Goal: Information Seeking & Learning: Learn about a topic

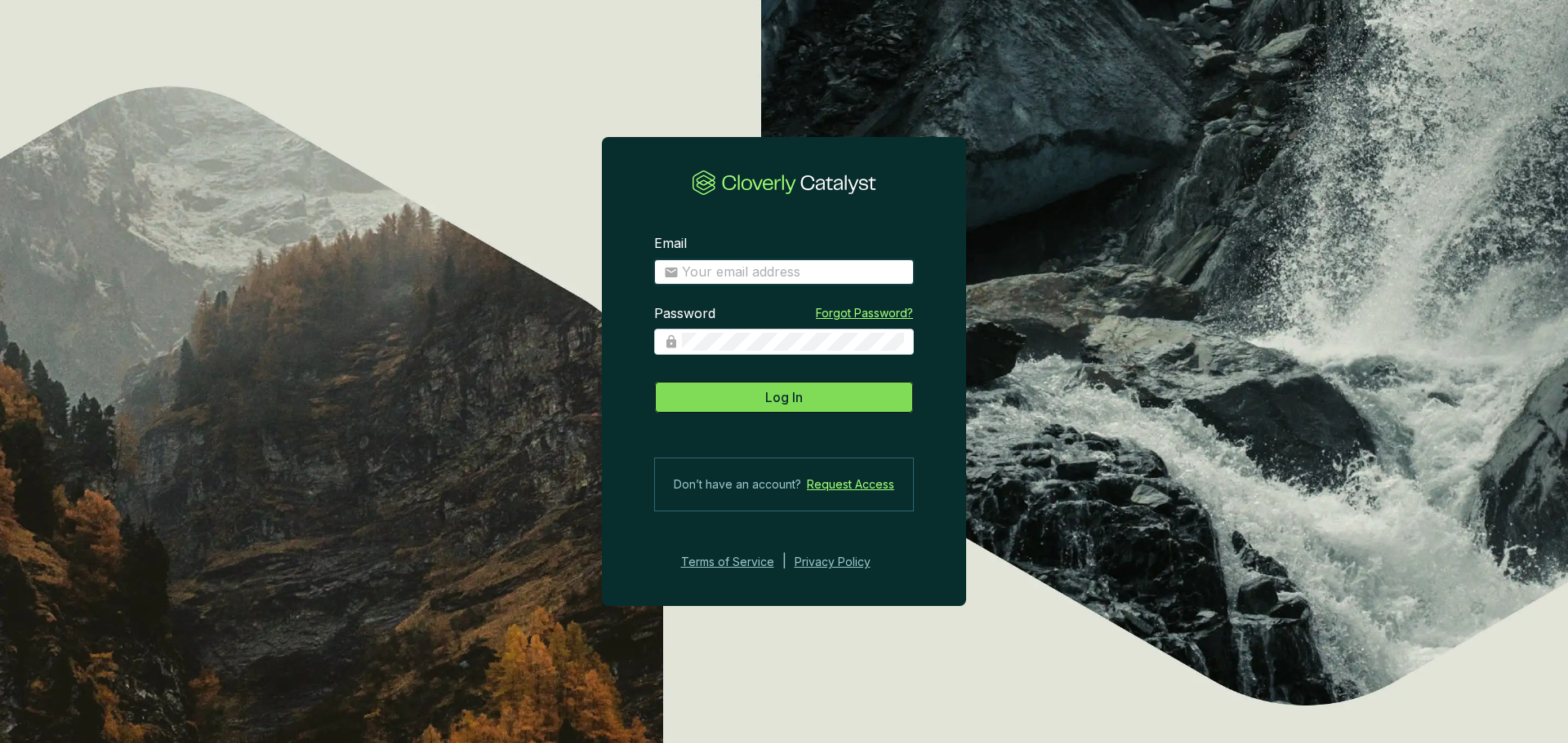
type input "[PERSON_NAME][EMAIL_ADDRESS][PERSON_NAME][DOMAIN_NAME]"
click at [698, 397] on button "Log In" at bounding box center [783, 398] width 260 height 33
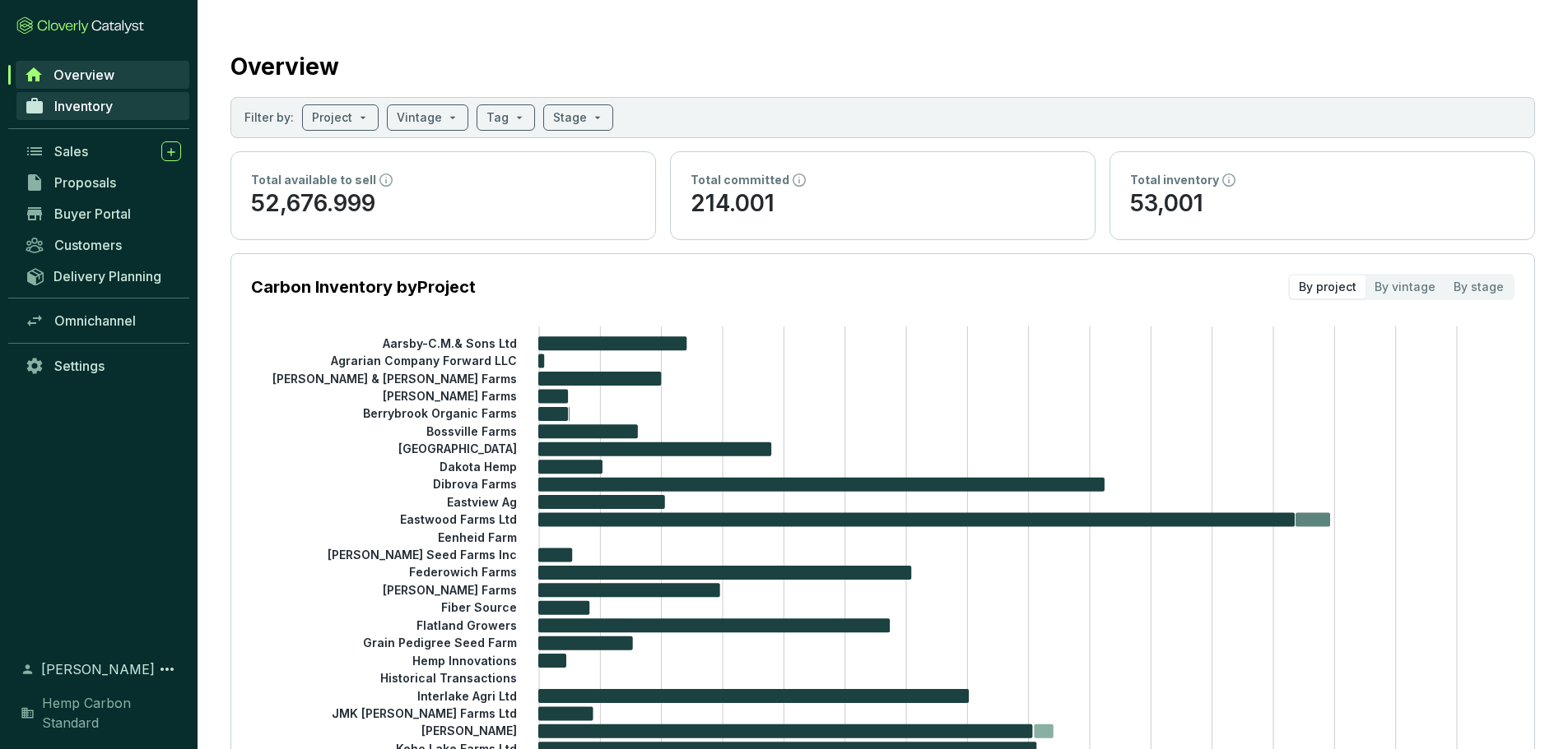
click at [88, 117] on link "Inventory" at bounding box center [103, 106] width 173 height 28
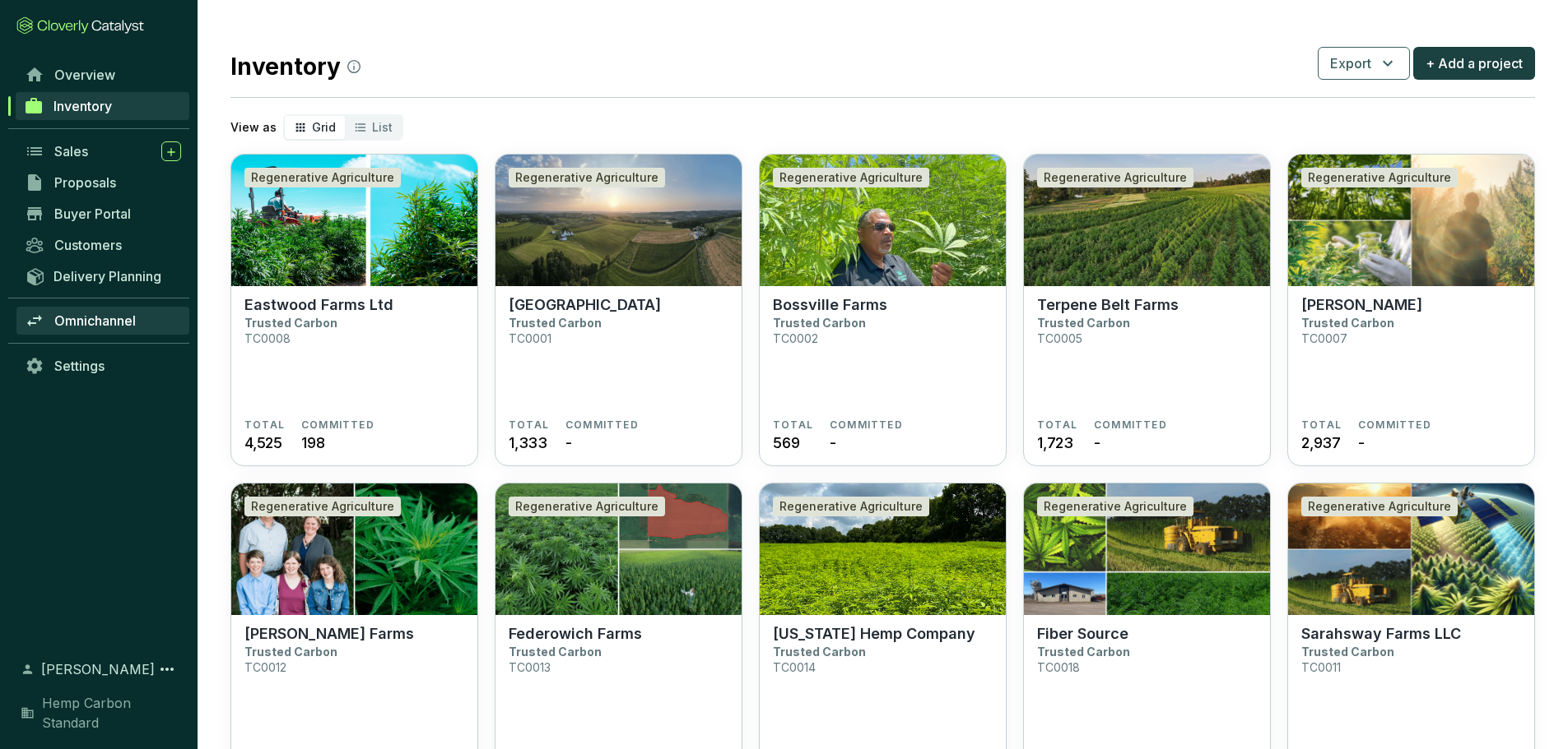
click at [119, 331] on link "Omnichannel" at bounding box center [103, 320] width 173 height 28
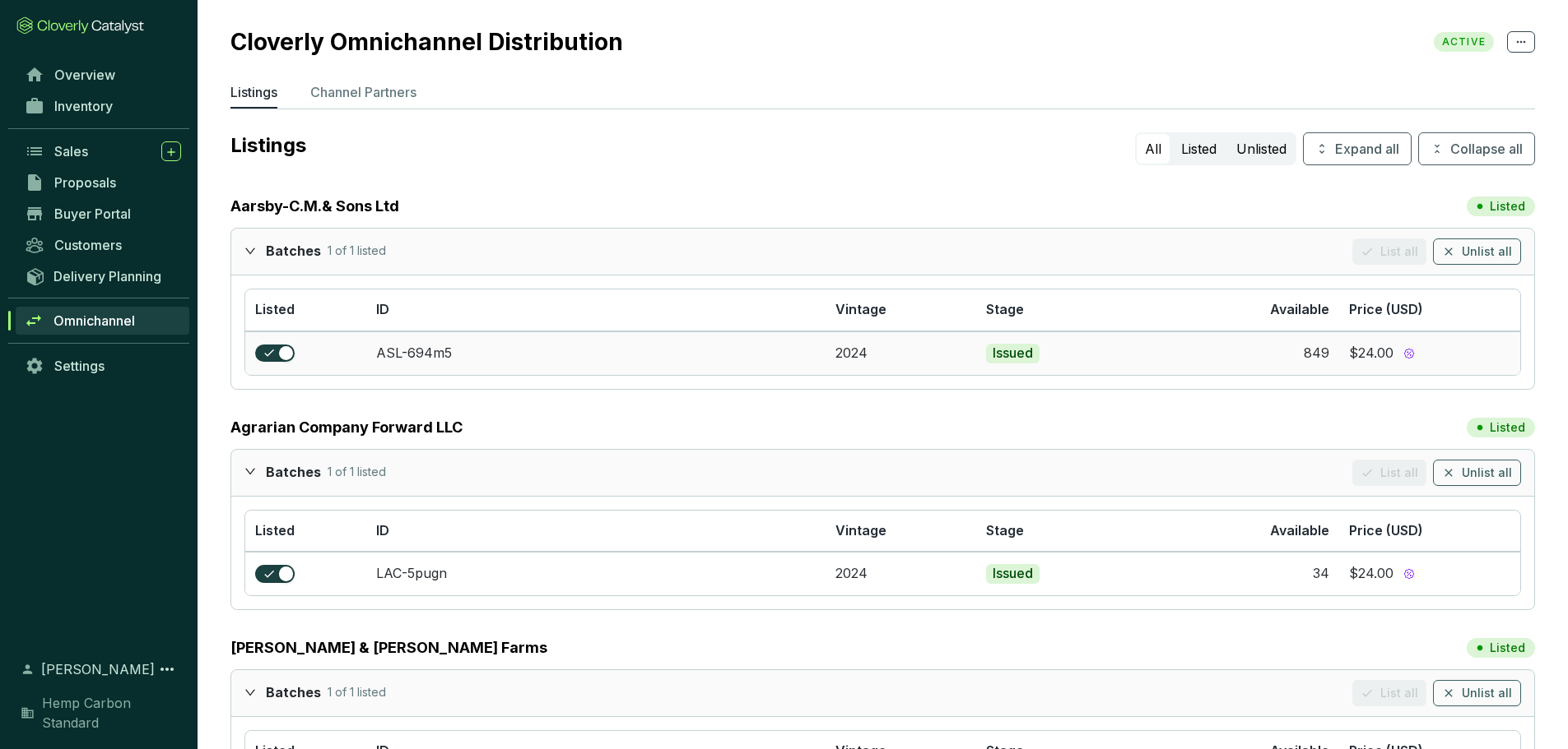
click at [1379, 353] on section "$24.00" at bounding box center [1430, 353] width 162 height 18
click at [1410, 355] on icon at bounding box center [1410, 355] width 1 height 1
click at [104, 118] on link "Inventory" at bounding box center [103, 106] width 173 height 28
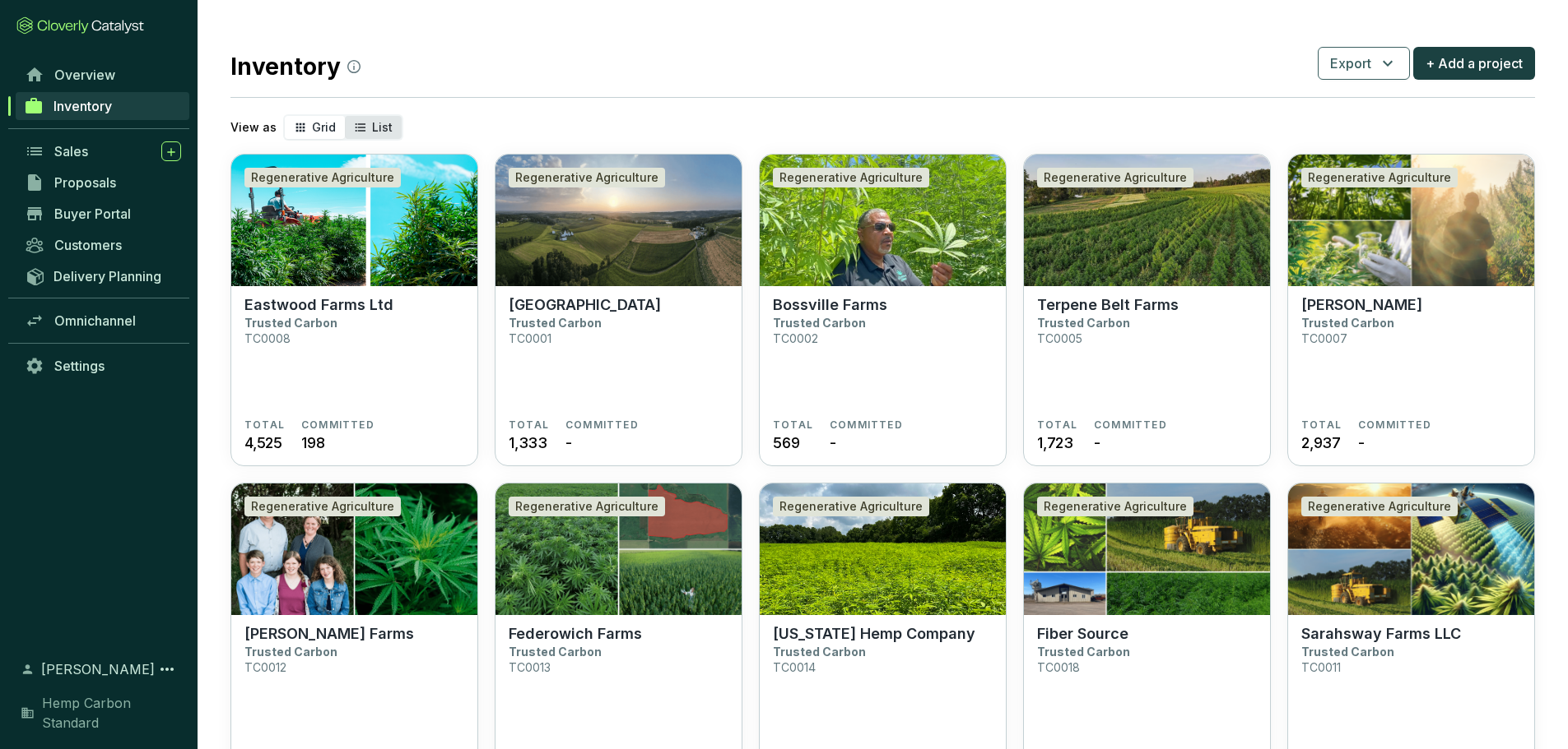
click at [390, 120] on div "List" at bounding box center [373, 127] width 56 height 23
click at [345, 116] on input "List" at bounding box center [345, 116] width 0 height 0
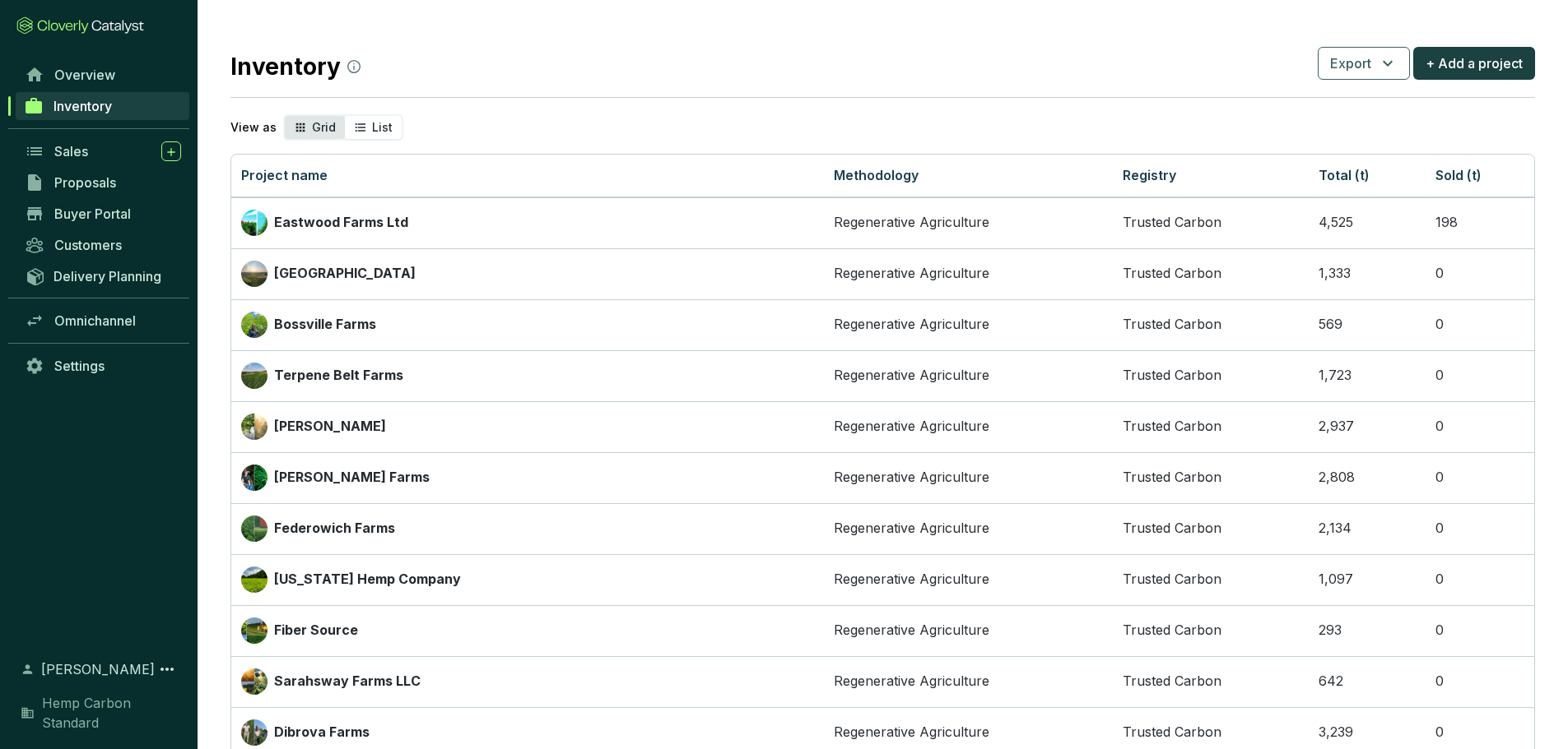
click at [287, 129] on div "Grid" at bounding box center [315, 127] width 60 height 23
click at [285, 116] on input "Grid" at bounding box center [285, 116] width 0 height 0
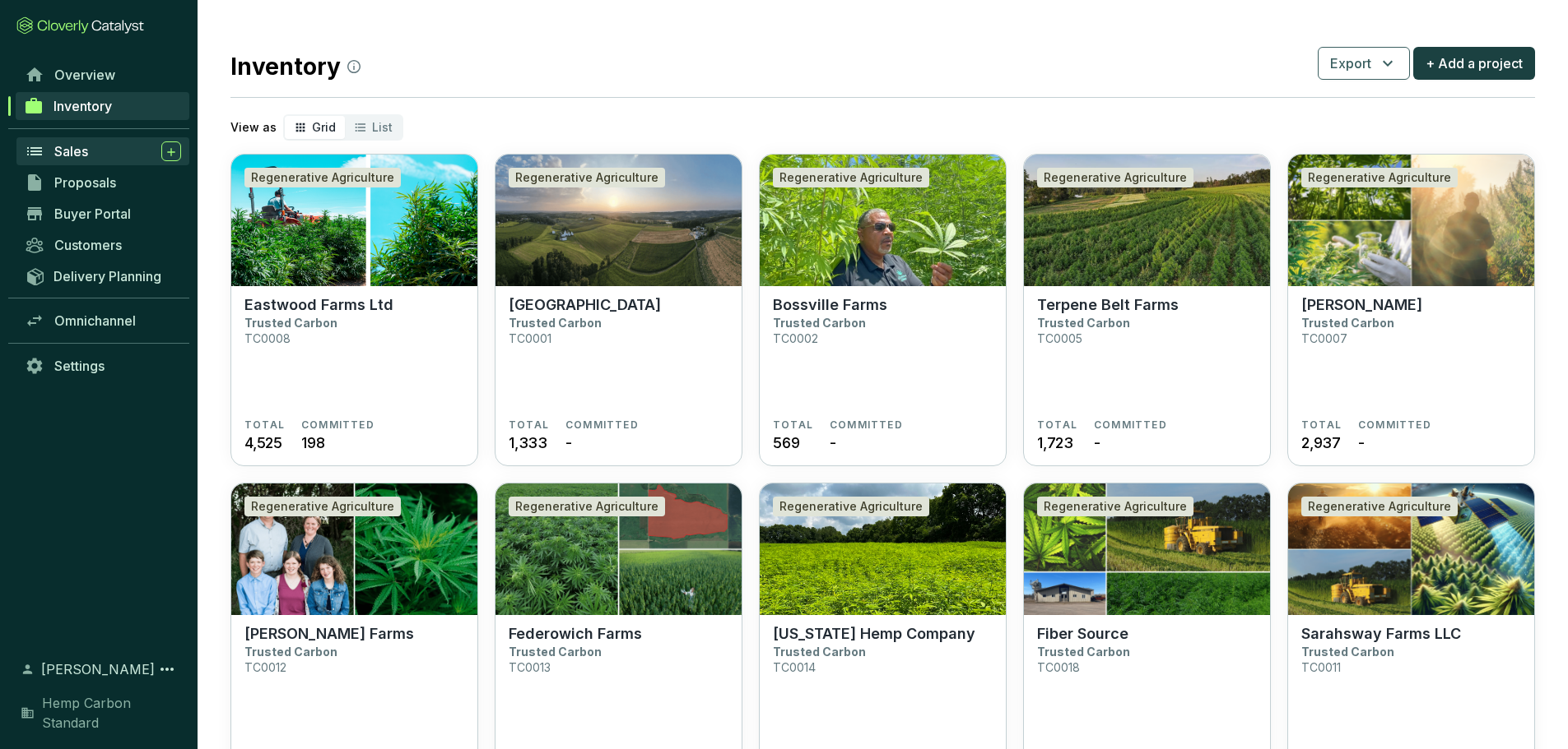
click at [57, 158] on span "Sales" at bounding box center [71, 151] width 34 height 17
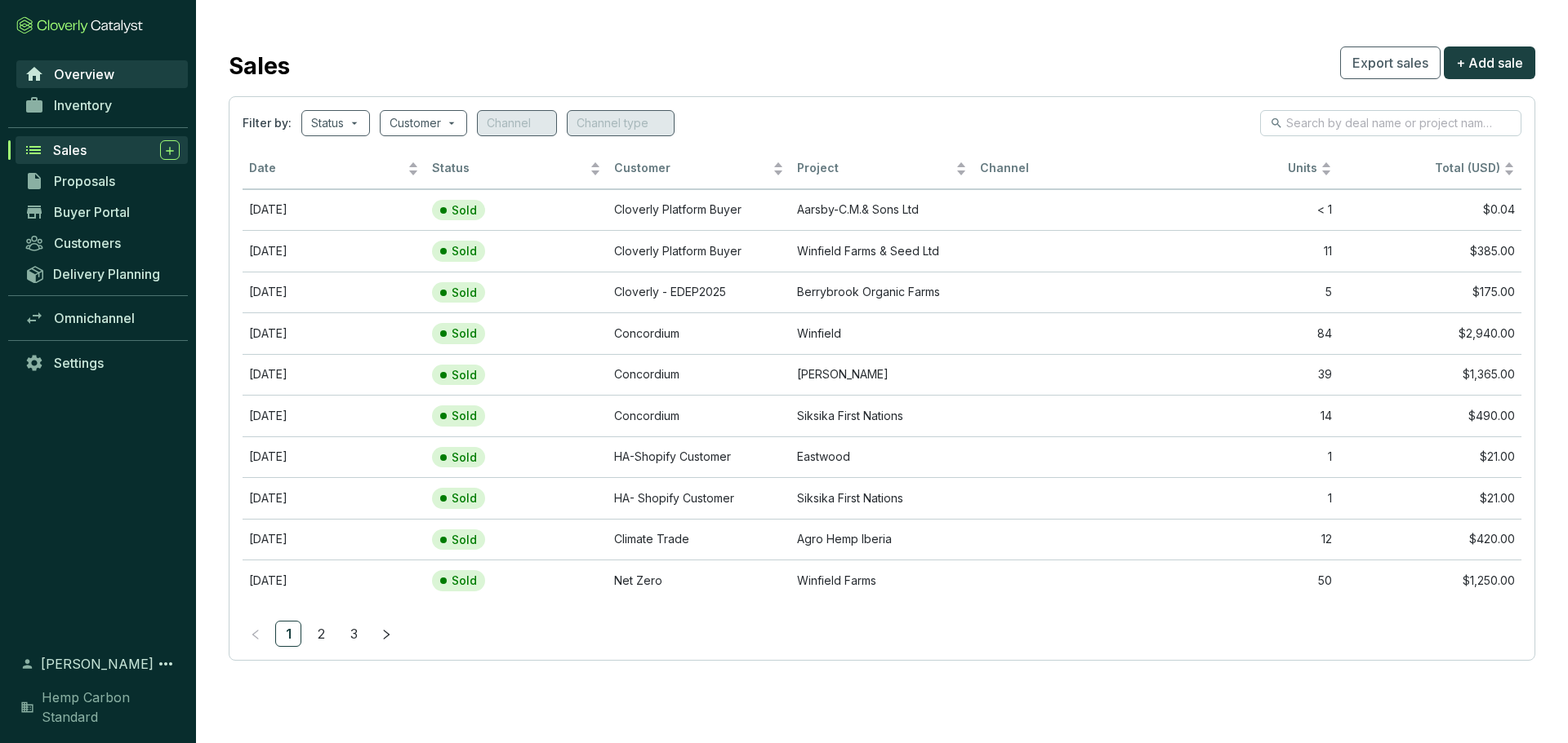
click at [71, 84] on link "Overview" at bounding box center [102, 74] width 172 height 28
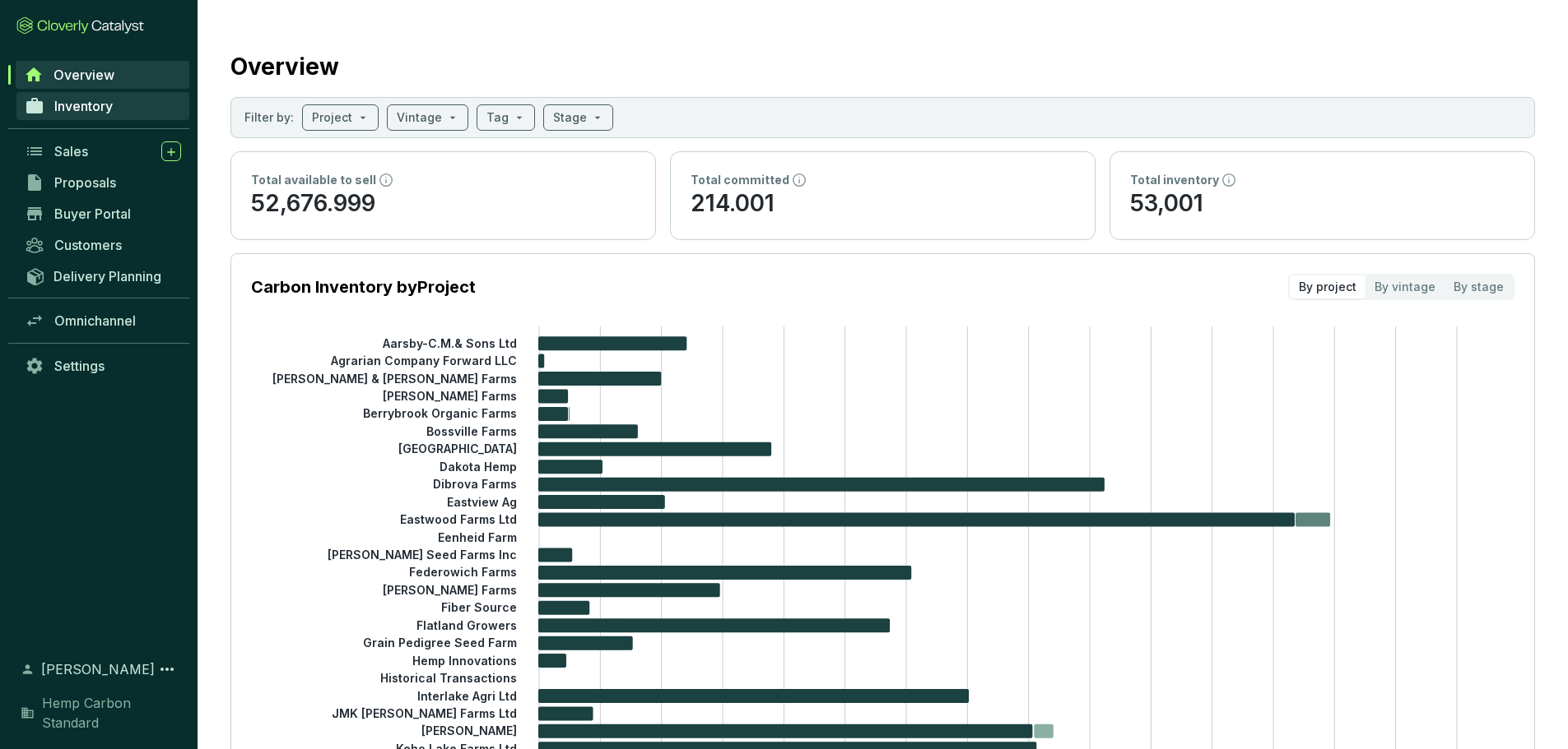
click at [82, 104] on span "Inventory" at bounding box center [84, 106] width 58 height 17
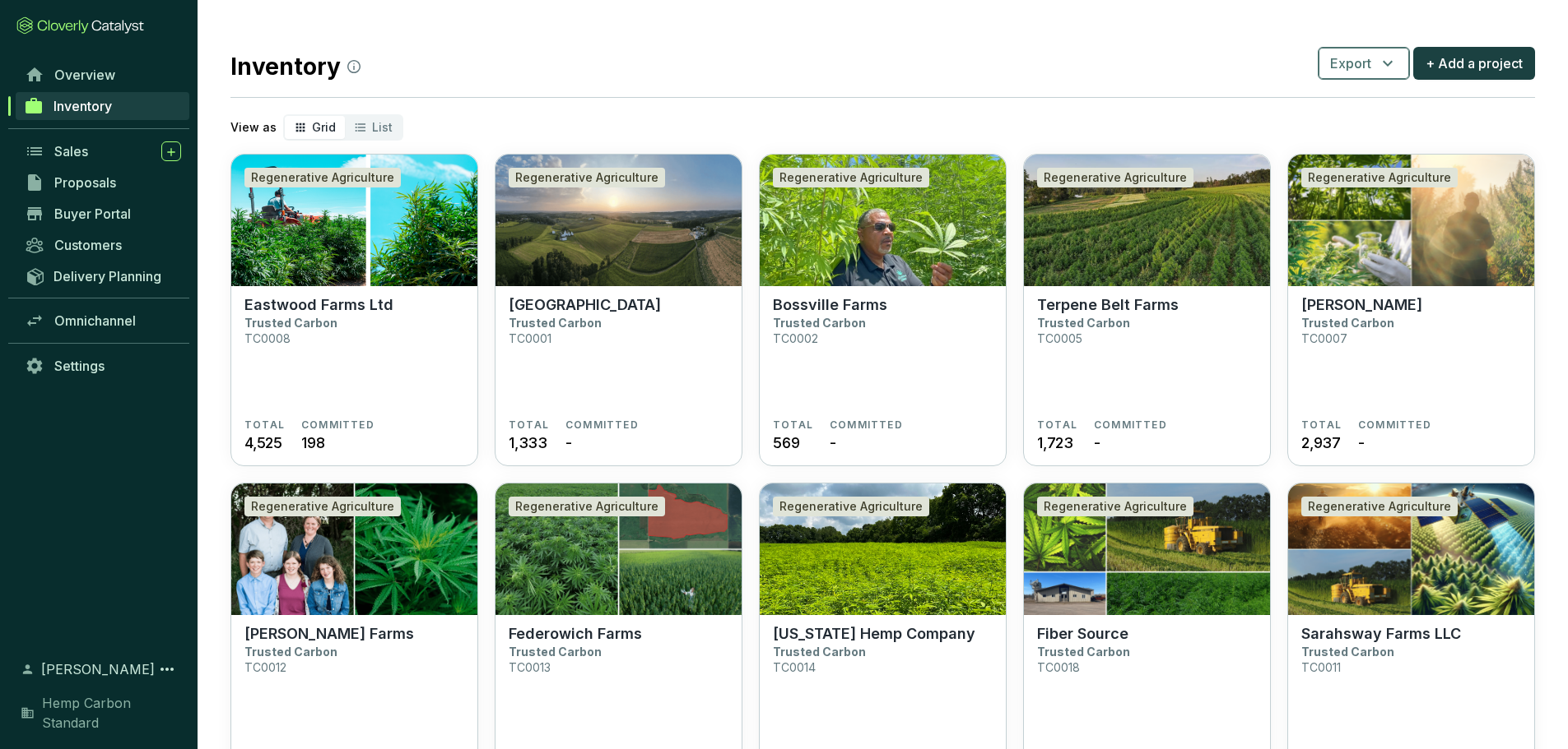
click at [1390, 67] on icon "button" at bounding box center [1388, 63] width 19 height 19
click at [1349, 135] on span "Batches" at bounding box center [1366, 140] width 51 height 19
click at [1375, 61] on button "Export" at bounding box center [1364, 63] width 92 height 33
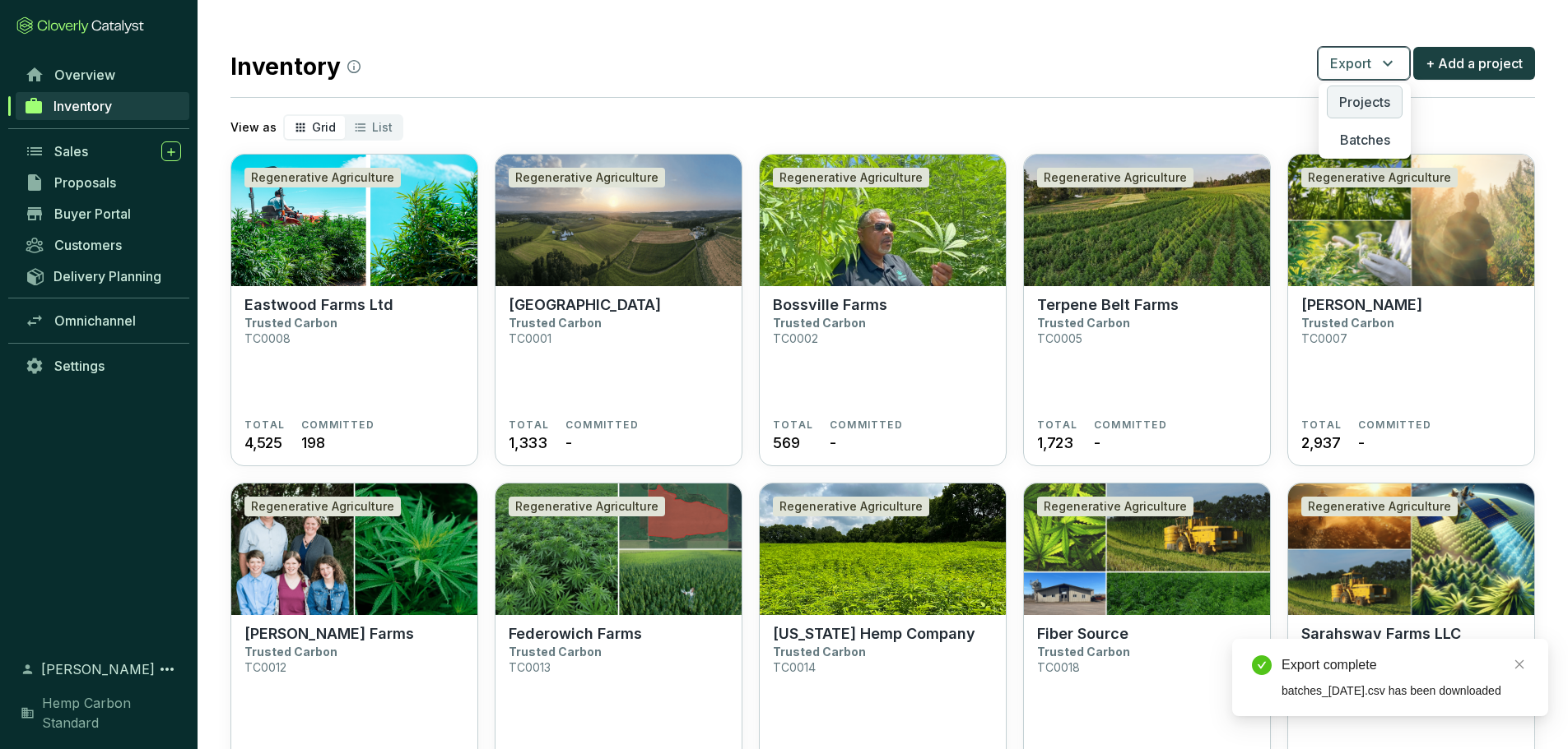
click at [1355, 102] on span "Projects" at bounding box center [1365, 102] width 51 height 19
click at [382, 117] on div "List" at bounding box center [373, 127] width 56 height 23
click at [345, 116] on input "List" at bounding box center [345, 116] width 0 height 0
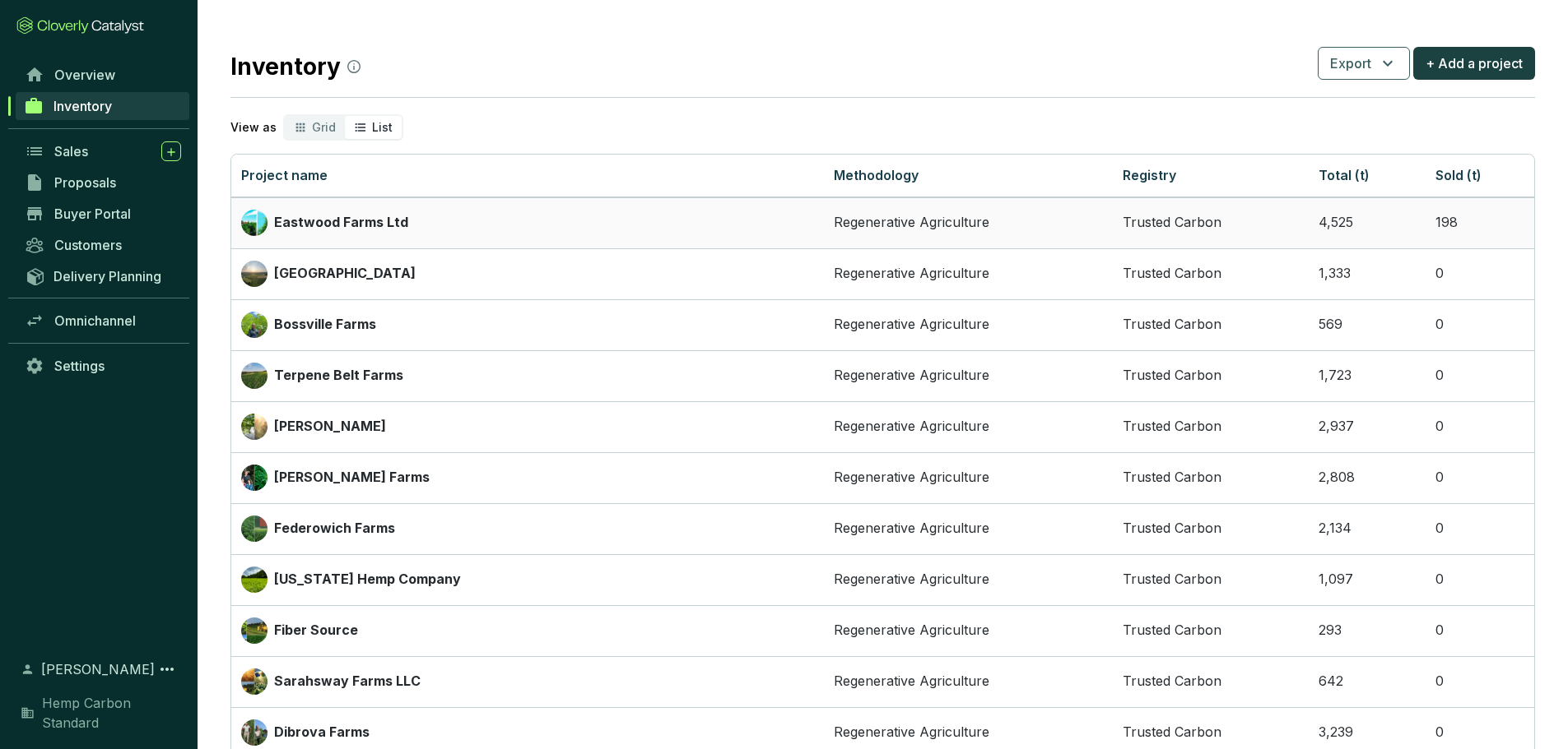
click at [394, 236] on div "Eastwood Farms Ltd" at bounding box center [528, 223] width 573 height 26
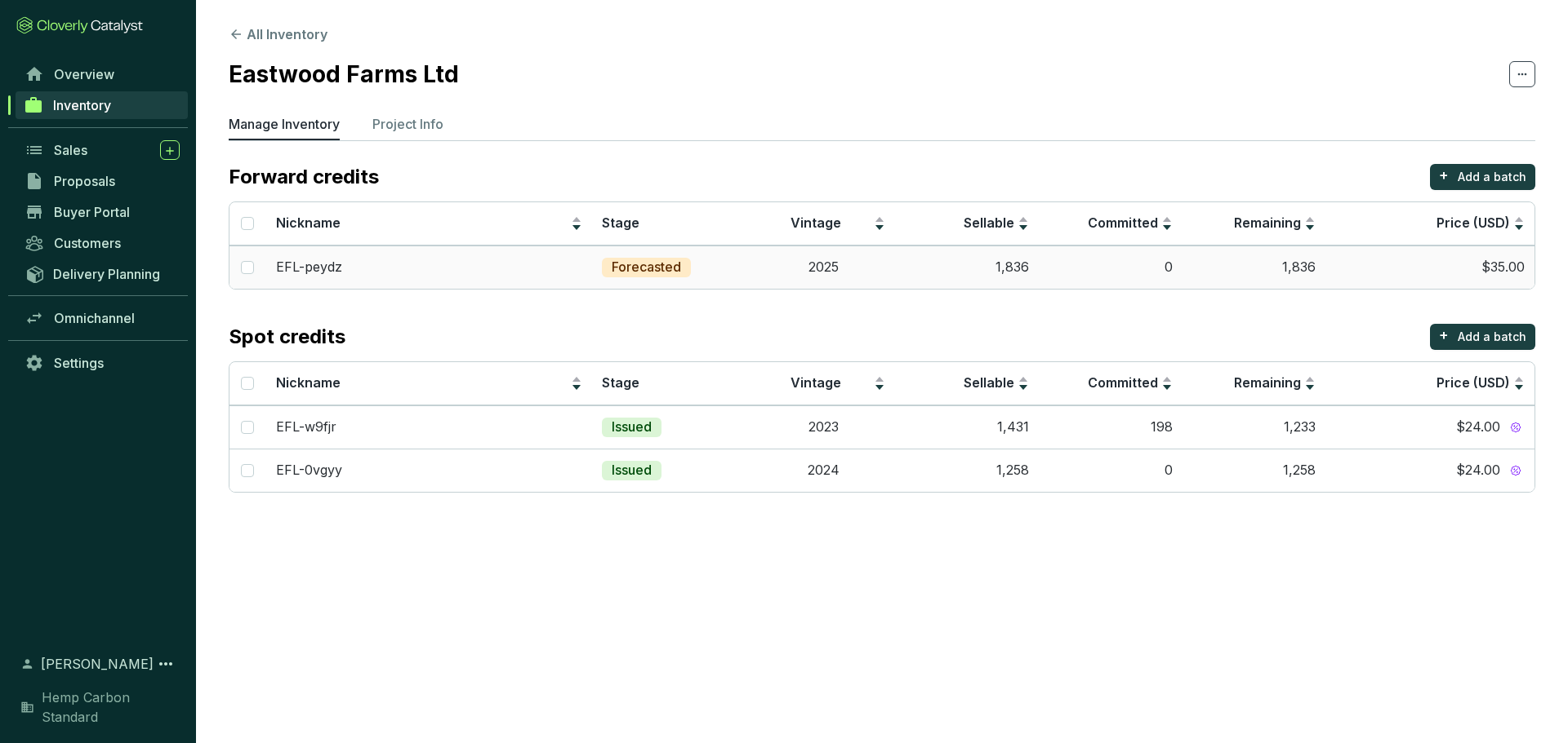
click at [1034, 272] on td "1,836" at bounding box center [966, 267] width 144 height 43
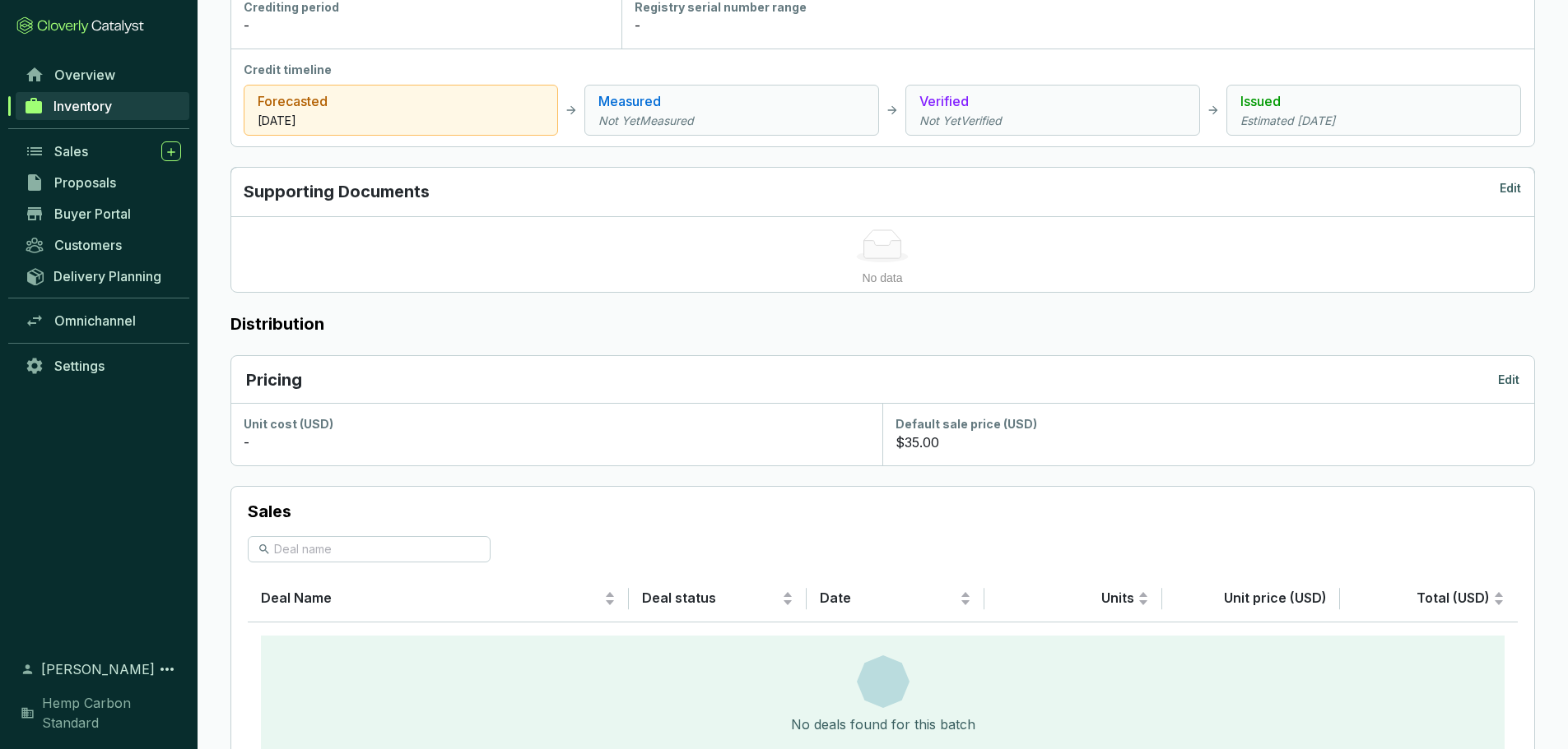
scroll to position [659, 0]
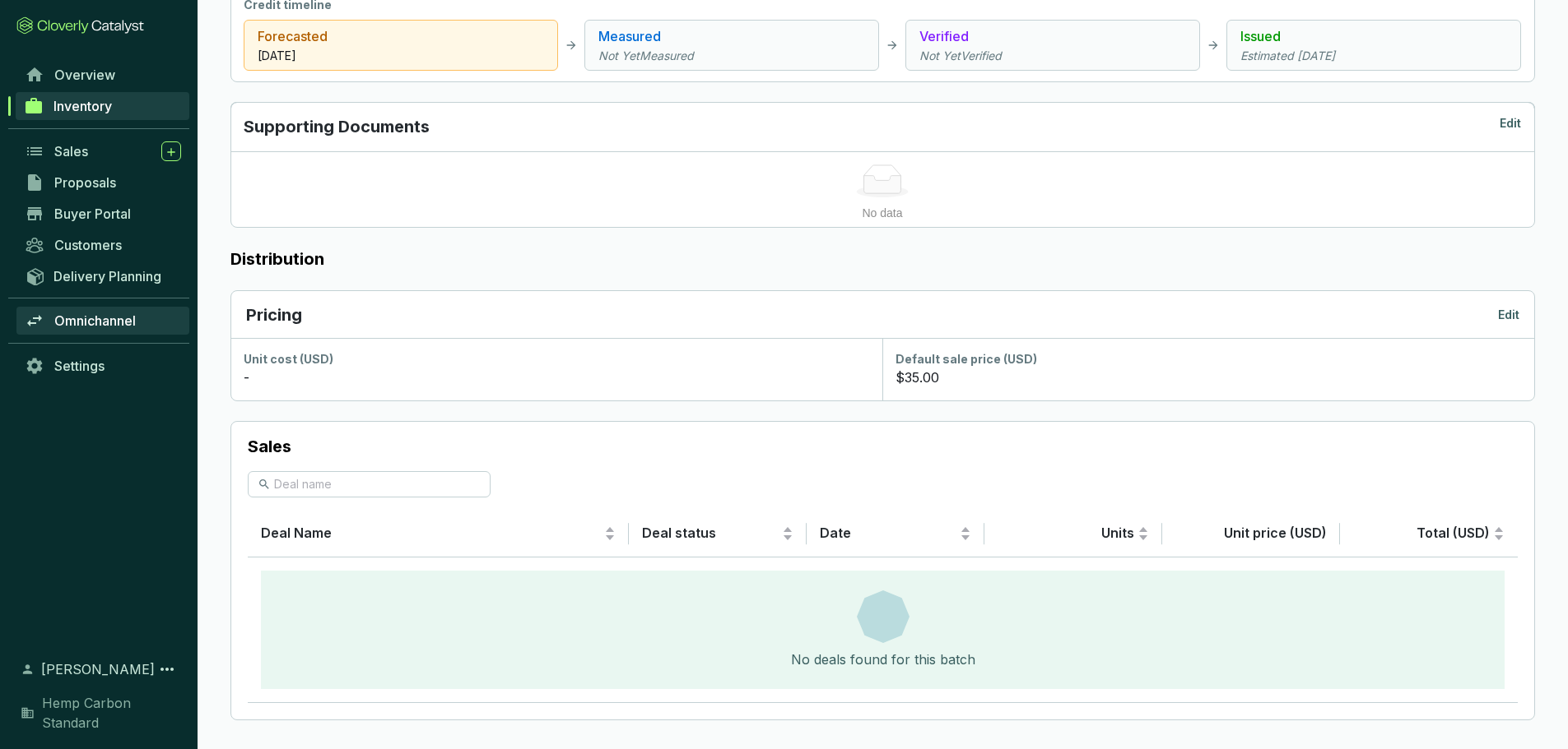
click at [97, 328] on span "Omnichannel" at bounding box center [95, 320] width 82 height 17
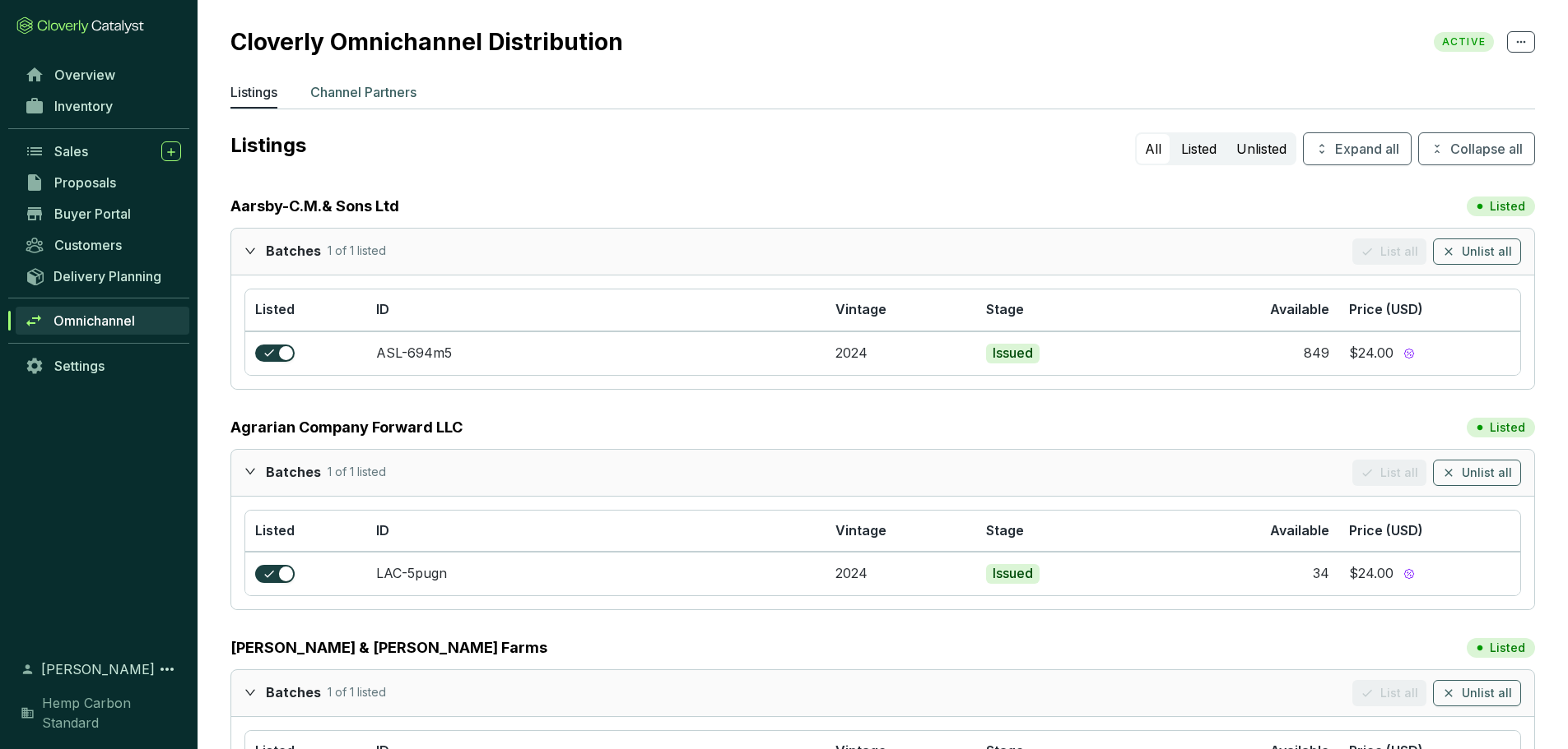
click at [356, 101] on p "Channel Partners" at bounding box center [363, 92] width 106 height 19
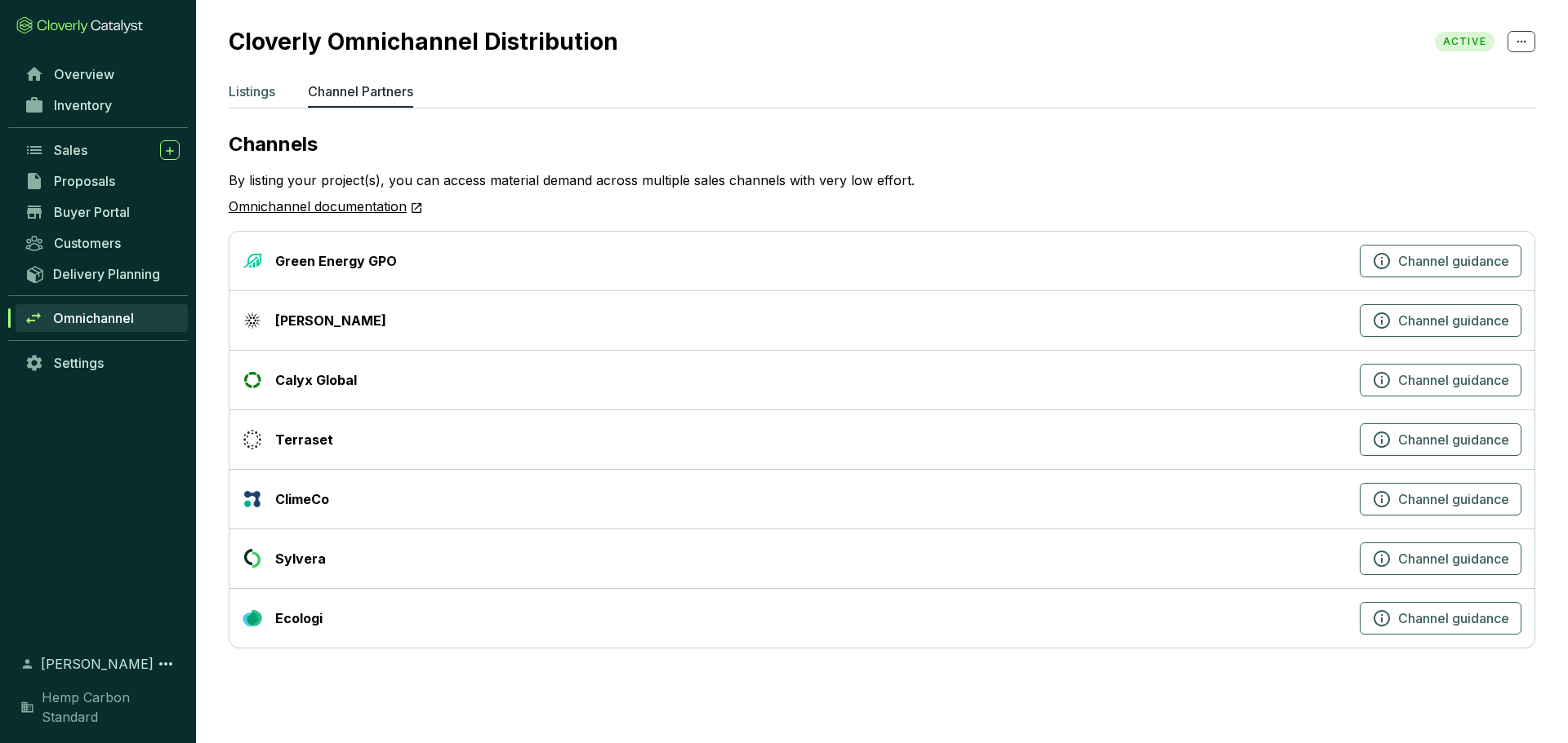
click at [261, 89] on p "Listings" at bounding box center [252, 92] width 46 height 19
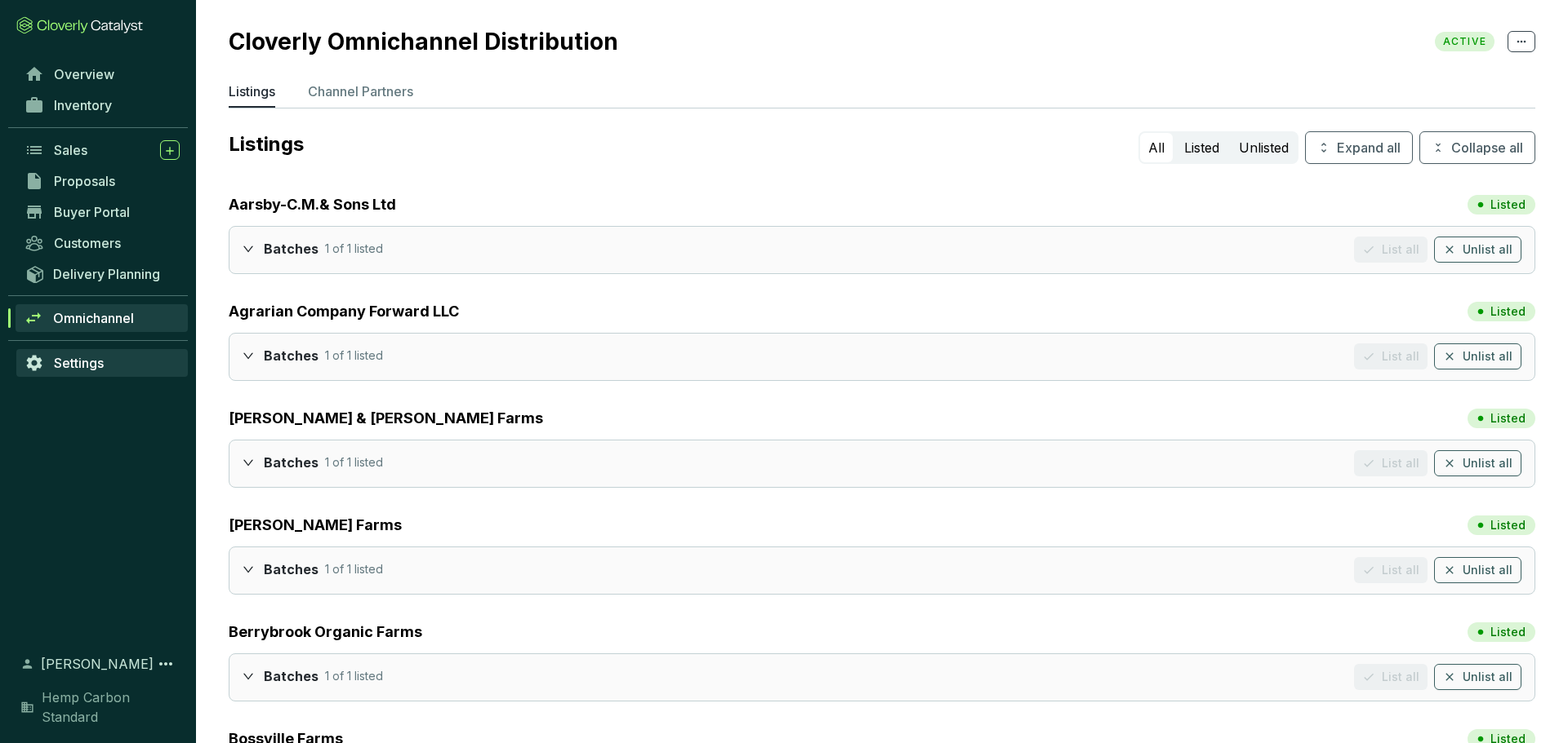
click at [99, 356] on span "Settings" at bounding box center [79, 363] width 50 height 16
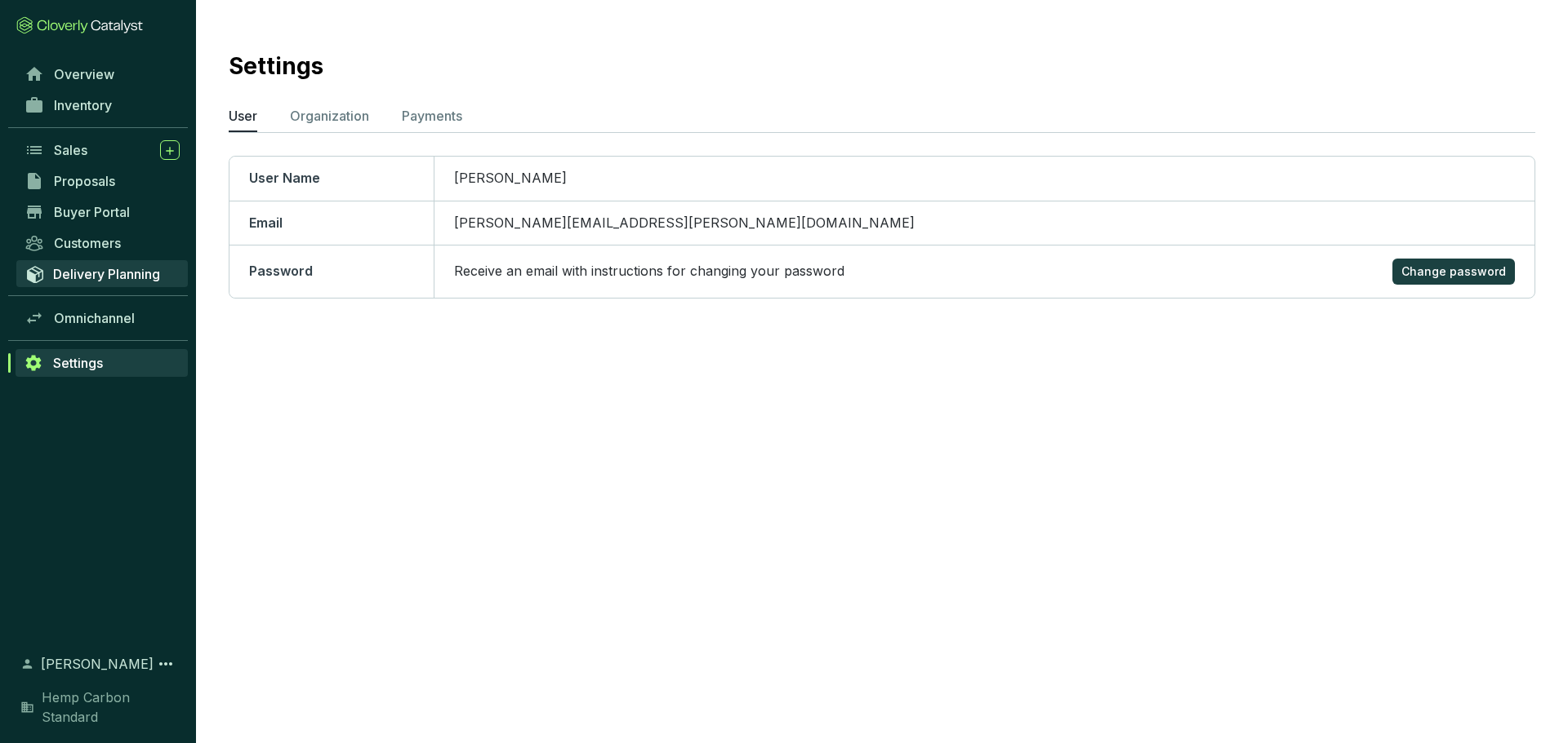
click at [105, 278] on span "Delivery Planning" at bounding box center [106, 274] width 107 height 16
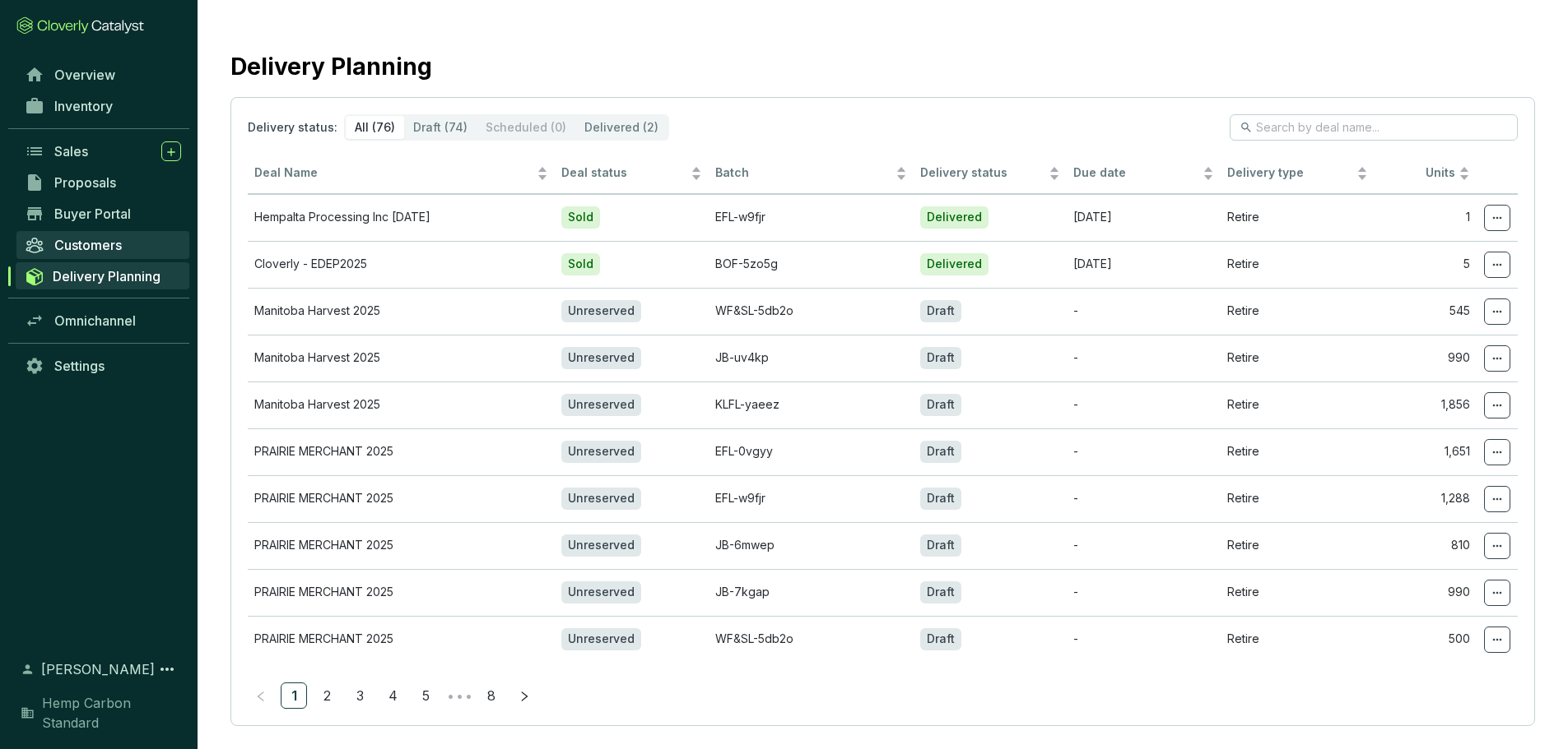
click at [113, 249] on span "Customers" at bounding box center [88, 245] width 67 height 17
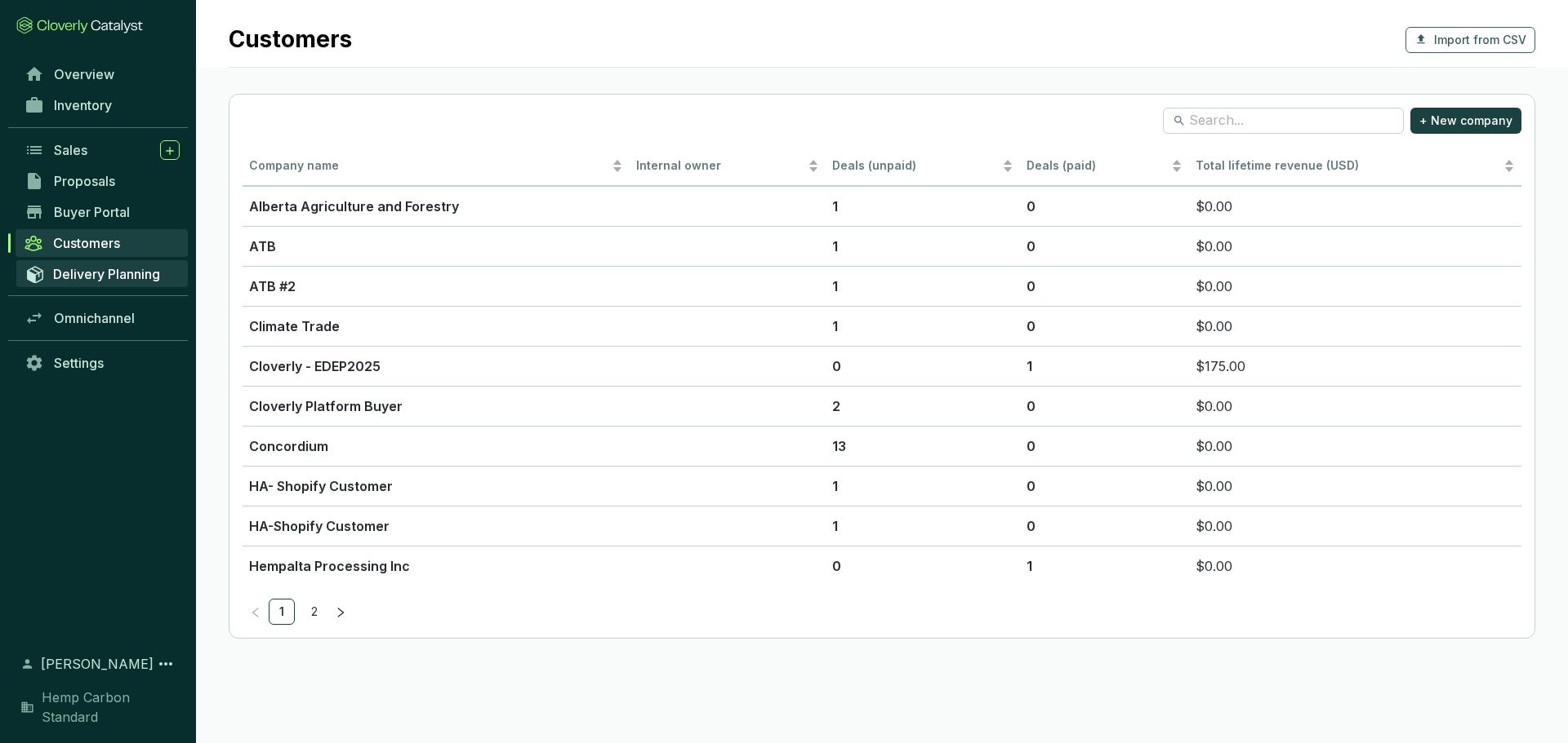
click at [113, 275] on span "Delivery Planning" at bounding box center [106, 274] width 107 height 16
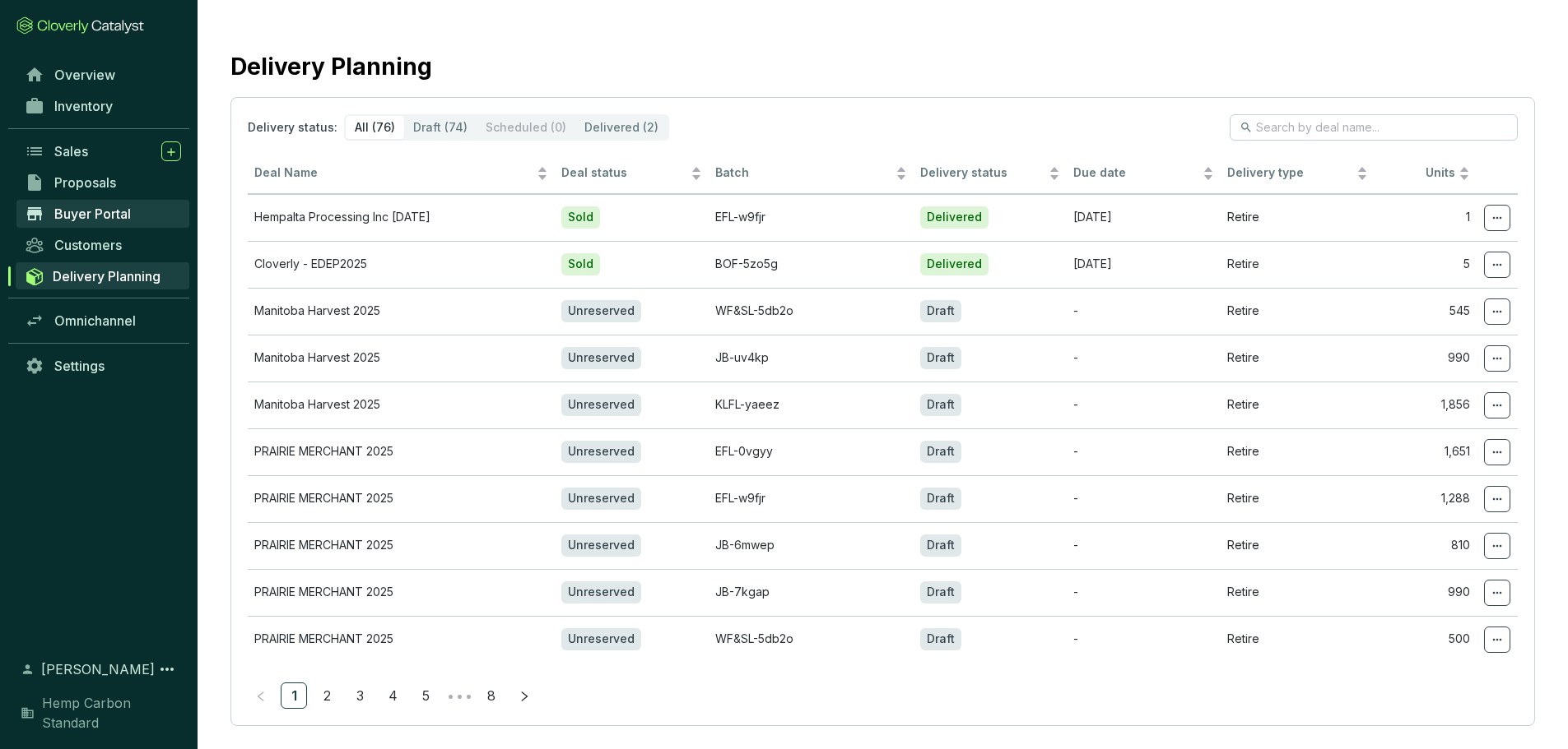
click at [107, 224] on link "Buyer Portal" at bounding box center [103, 214] width 173 height 28
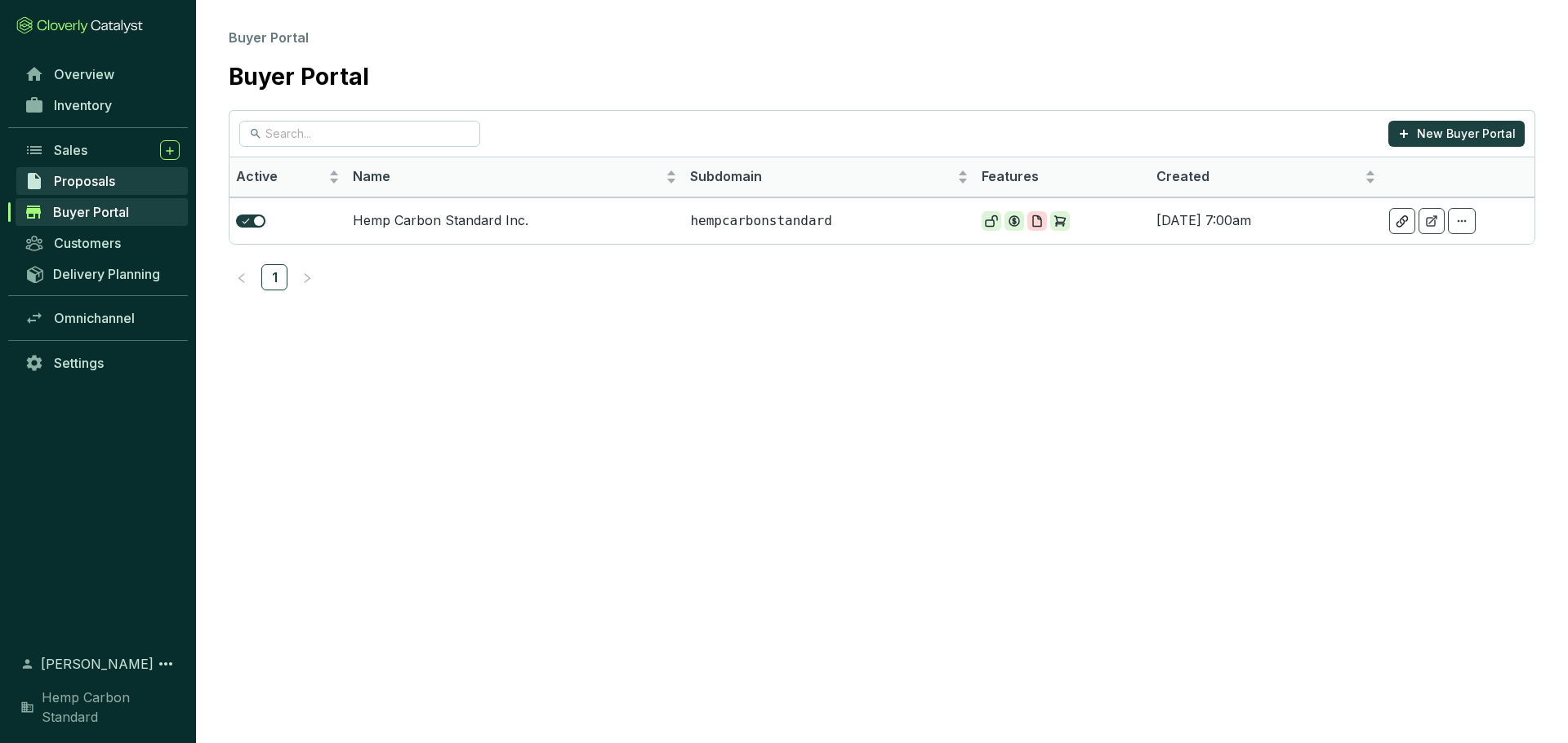
click at [90, 181] on span "Proposals" at bounding box center [84, 180] width 61 height 16
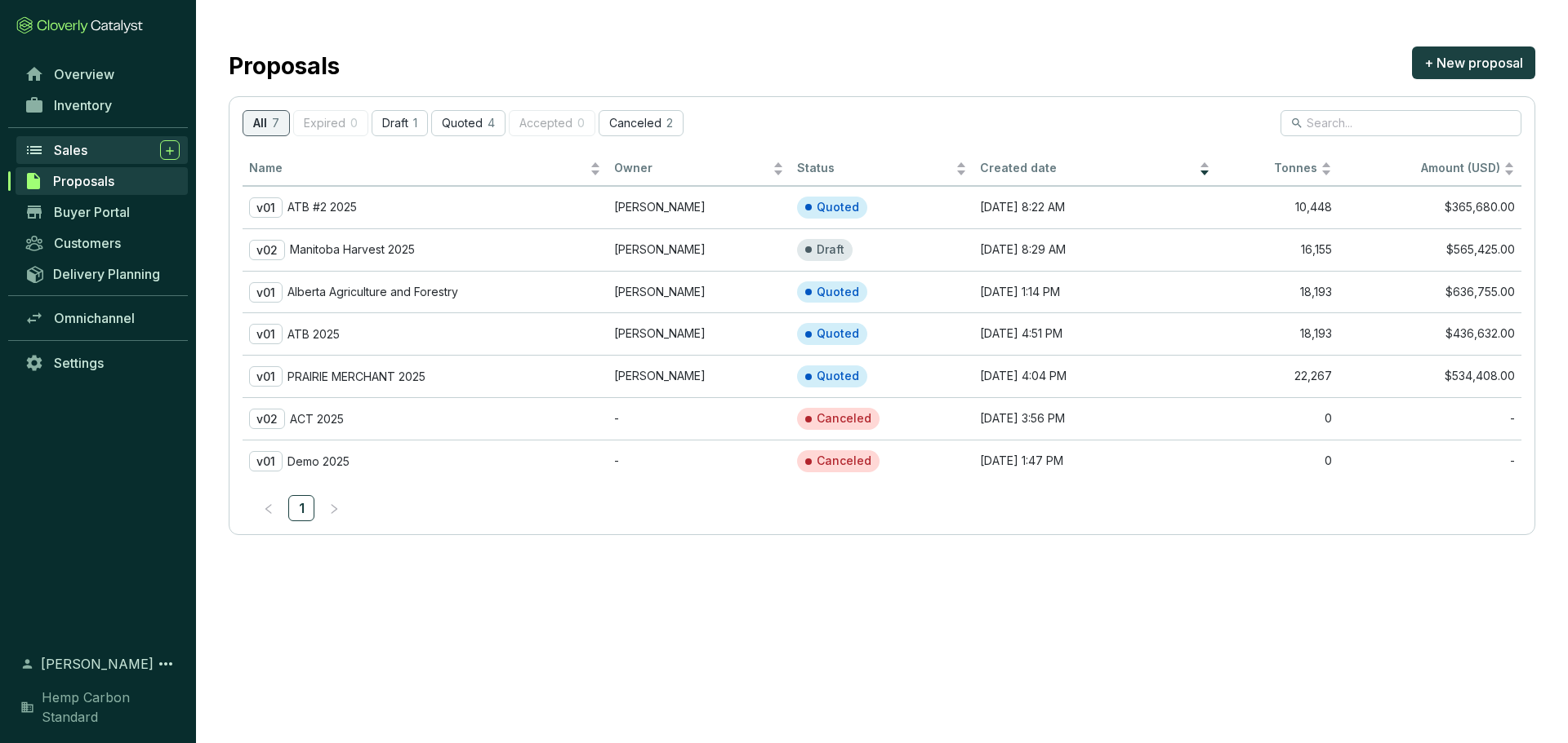
click at [87, 153] on span "Sales" at bounding box center [70, 150] width 34 height 16
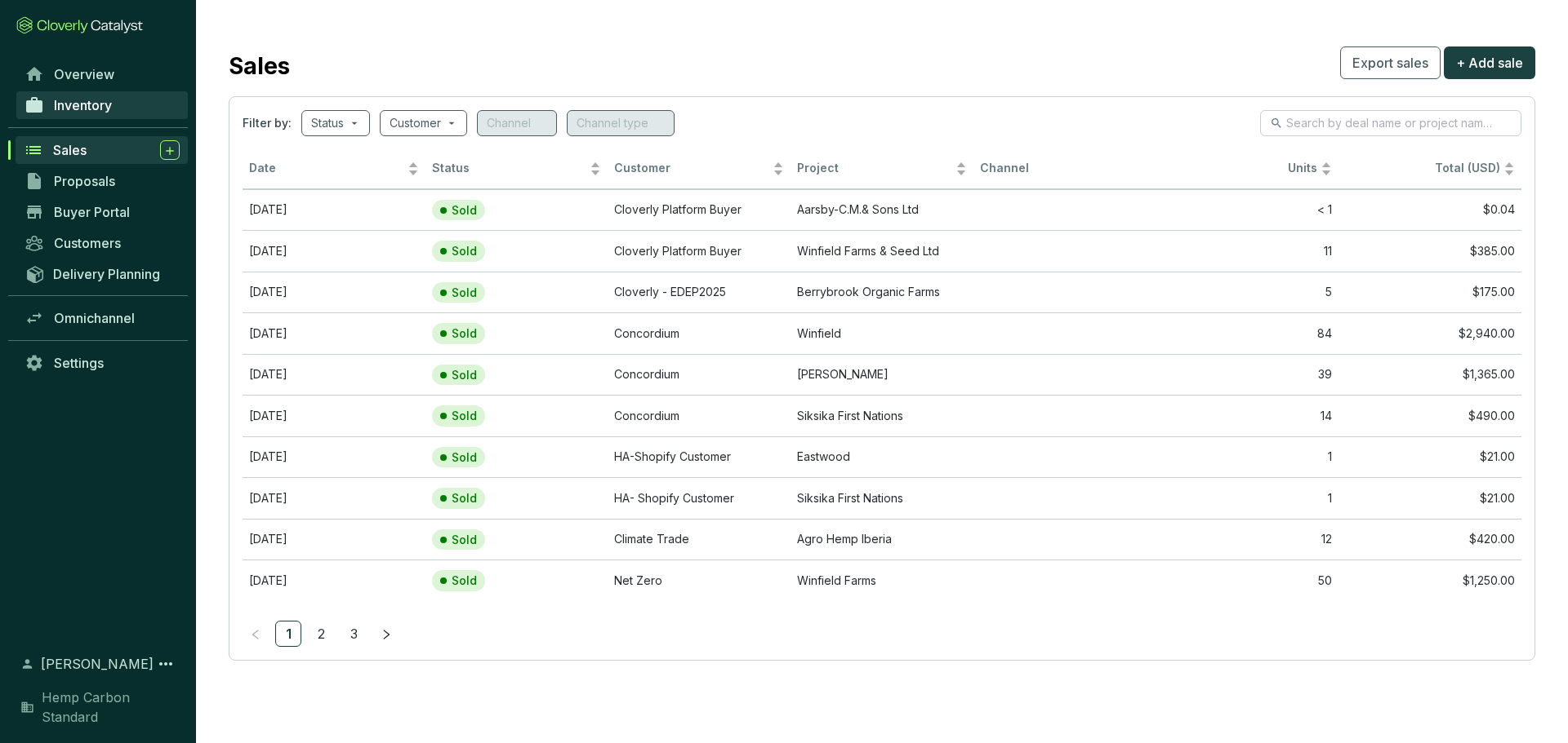
click at [97, 119] on link "Inventory" at bounding box center [102, 105] width 172 height 28
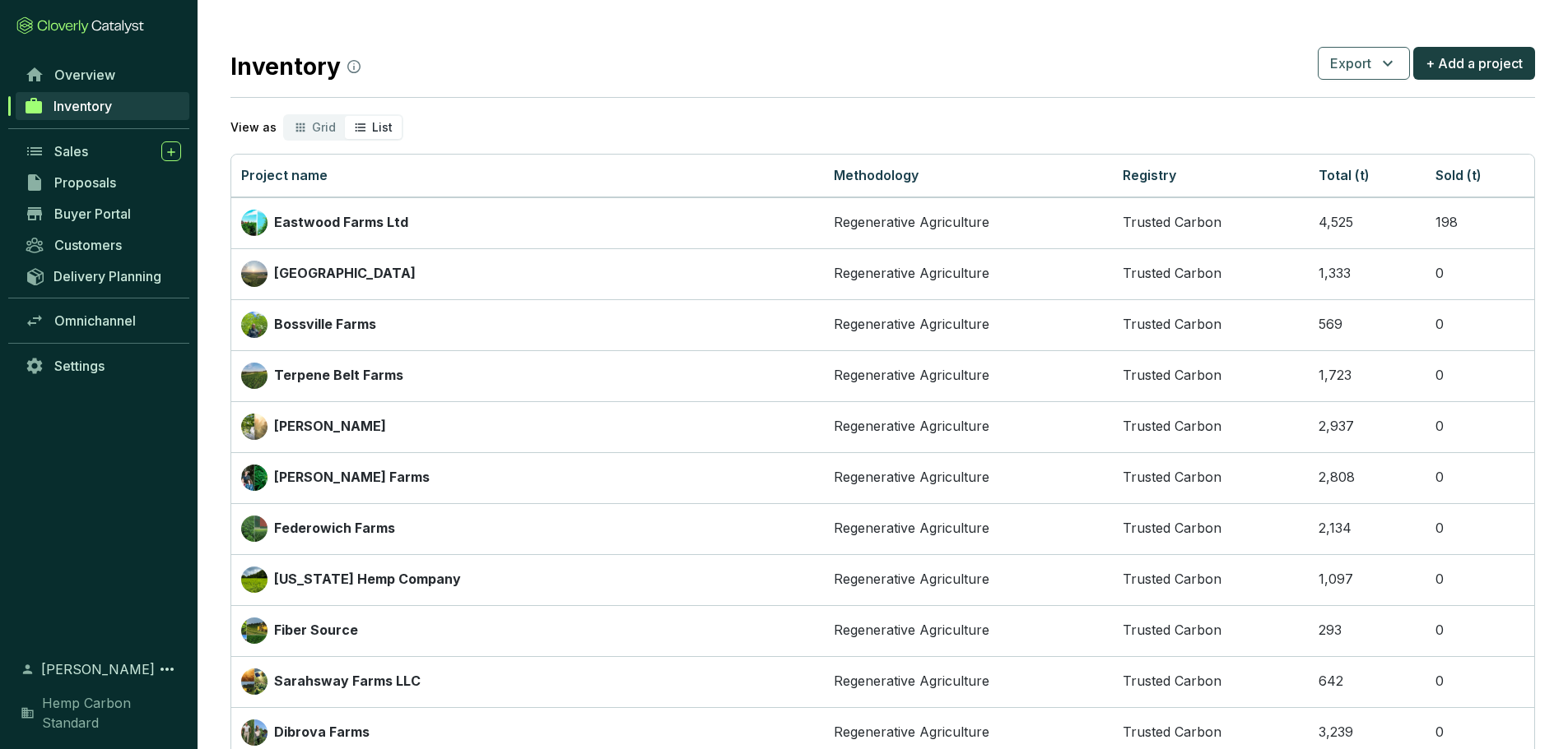
click at [256, 128] on p "View as" at bounding box center [253, 127] width 46 height 17
click at [290, 127] on div "Grid" at bounding box center [315, 127] width 60 height 23
click at [285, 116] on input "Grid" at bounding box center [285, 116] width 0 height 0
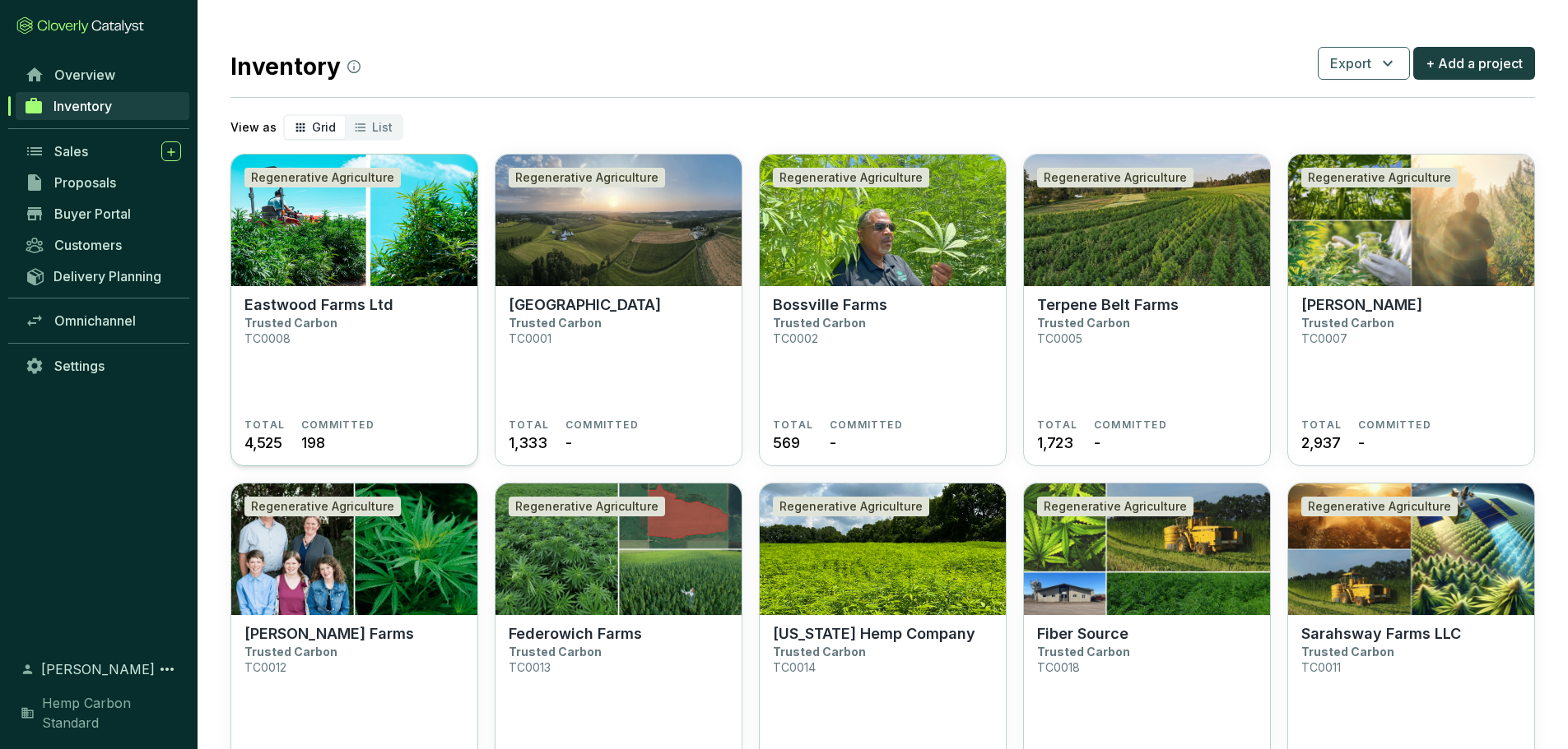
click at [390, 272] on img at bounding box center [354, 220] width 246 height 131
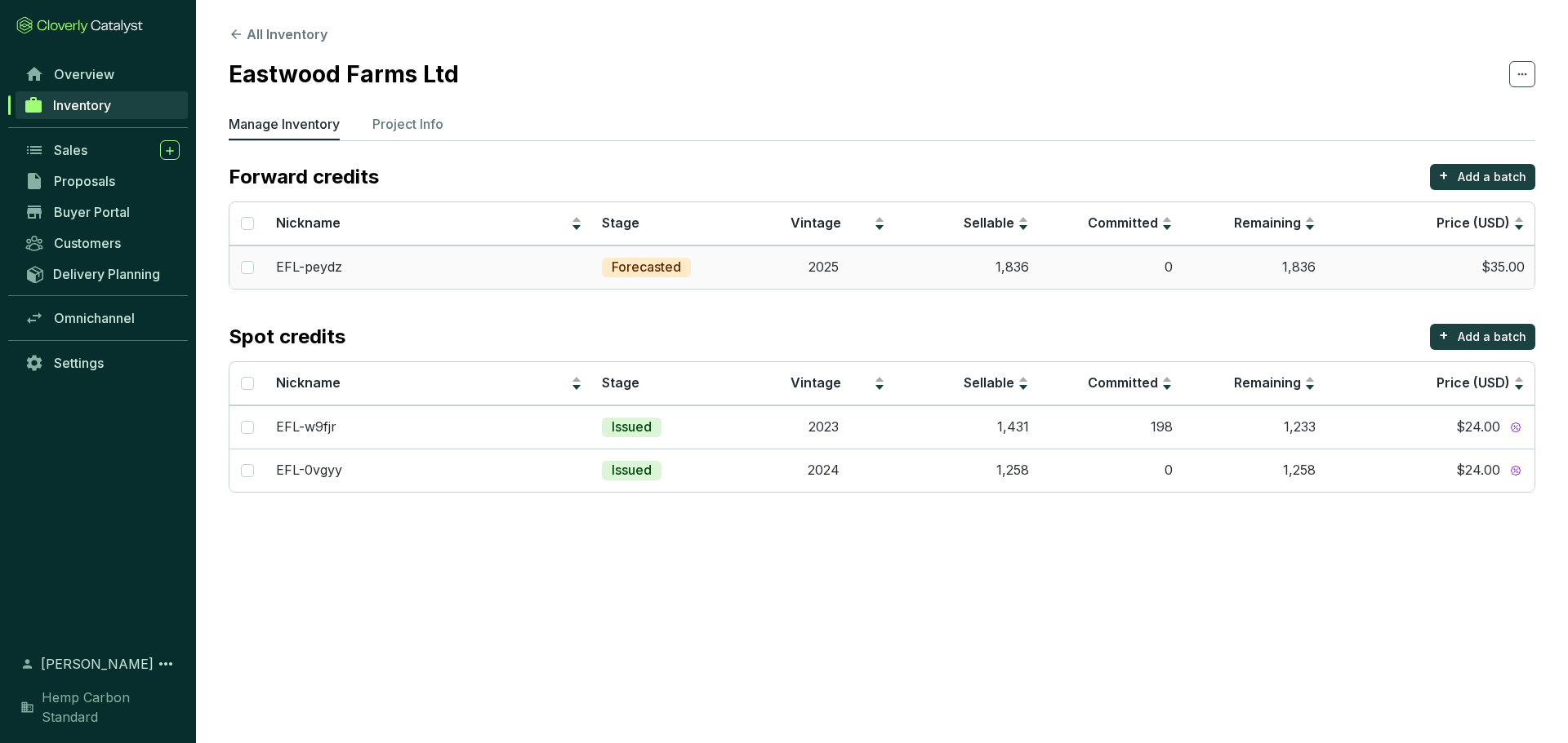
click at [933, 271] on td "1,836" at bounding box center [966, 267] width 144 height 43
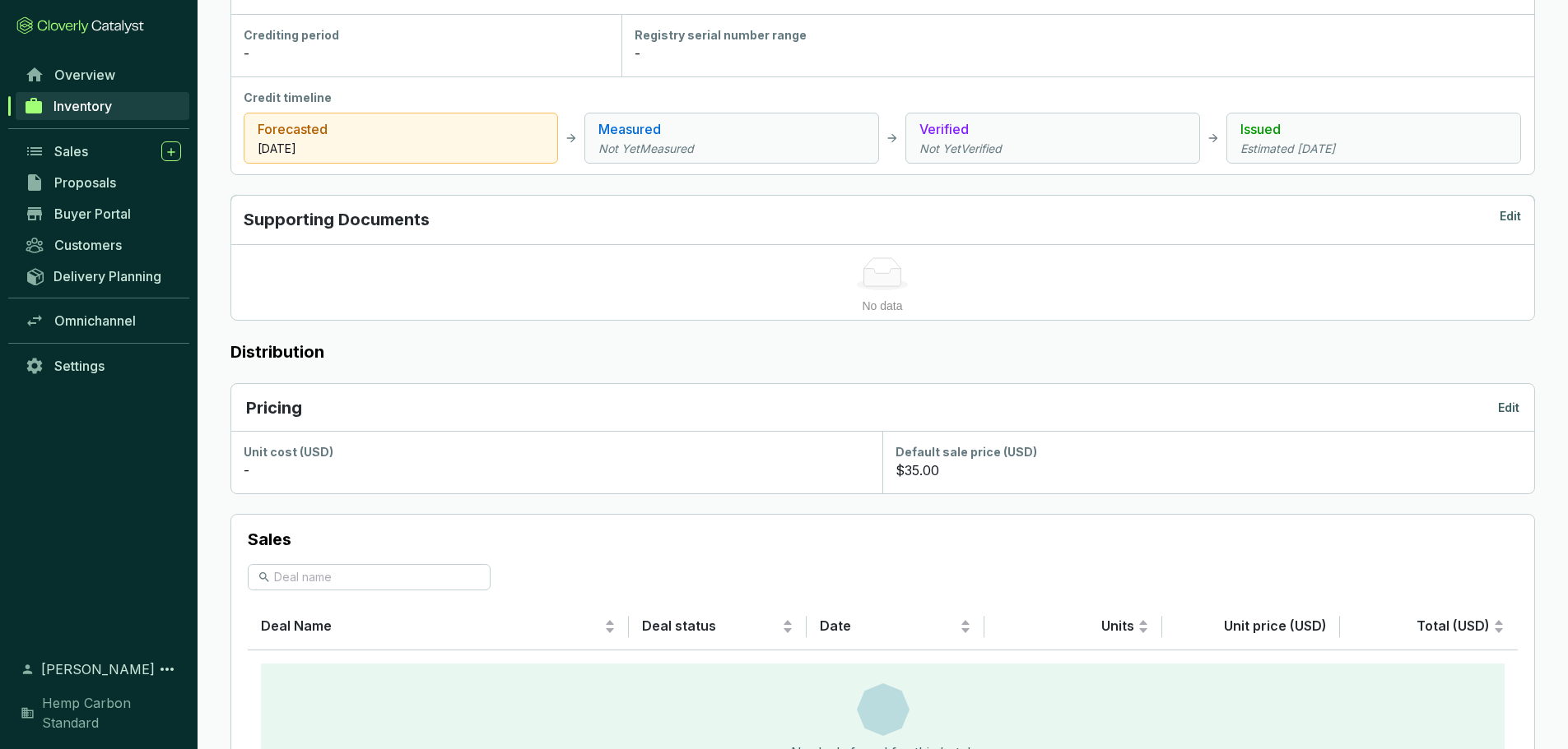
scroll to position [669, 0]
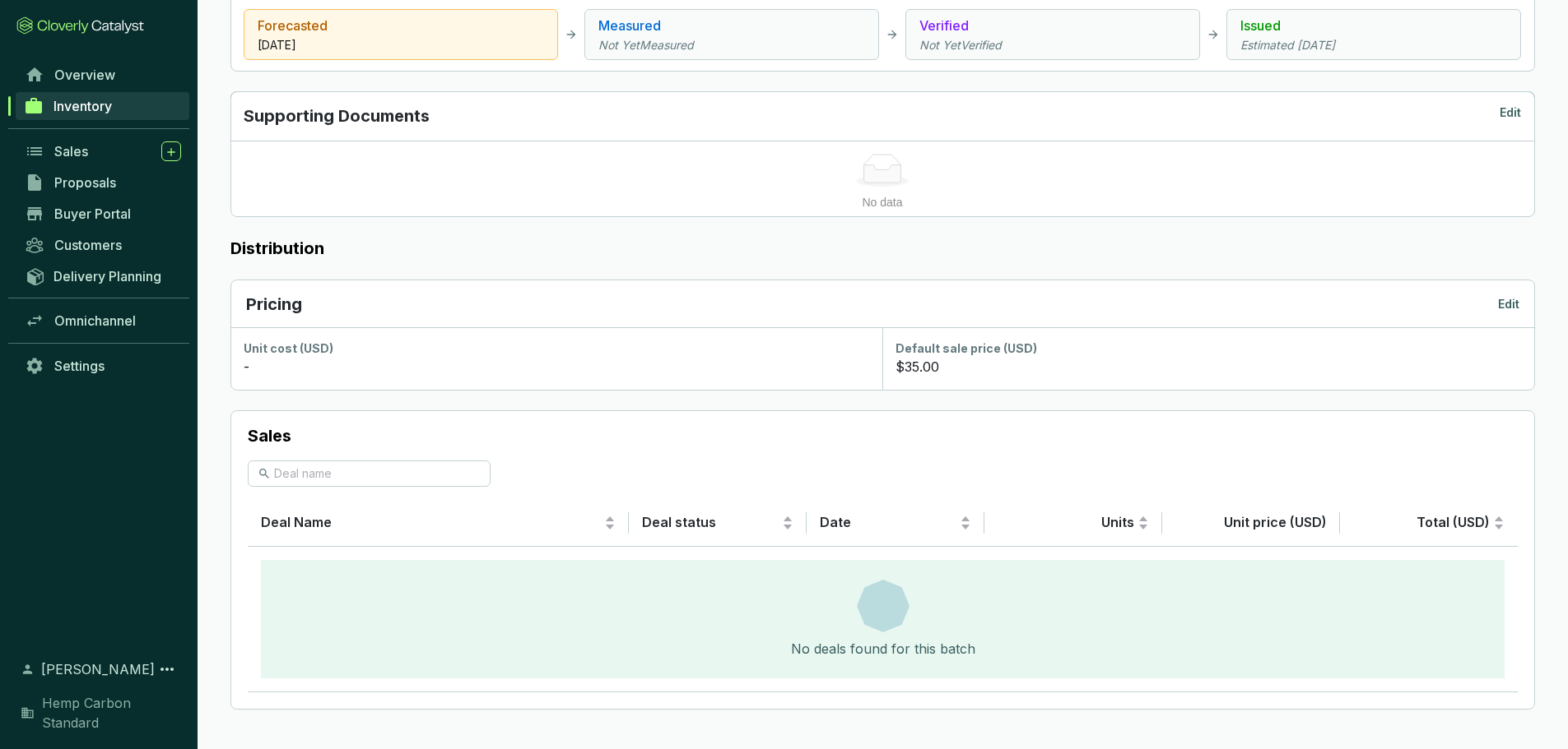
click at [932, 380] on div "Default sale price (USD) $35.00" at bounding box center [1209, 359] width 652 height 62
click at [101, 306] on div "Omnichannel" at bounding box center [98, 321] width 198 height 31
click at [108, 319] on span "Omnichannel" at bounding box center [95, 320] width 82 height 17
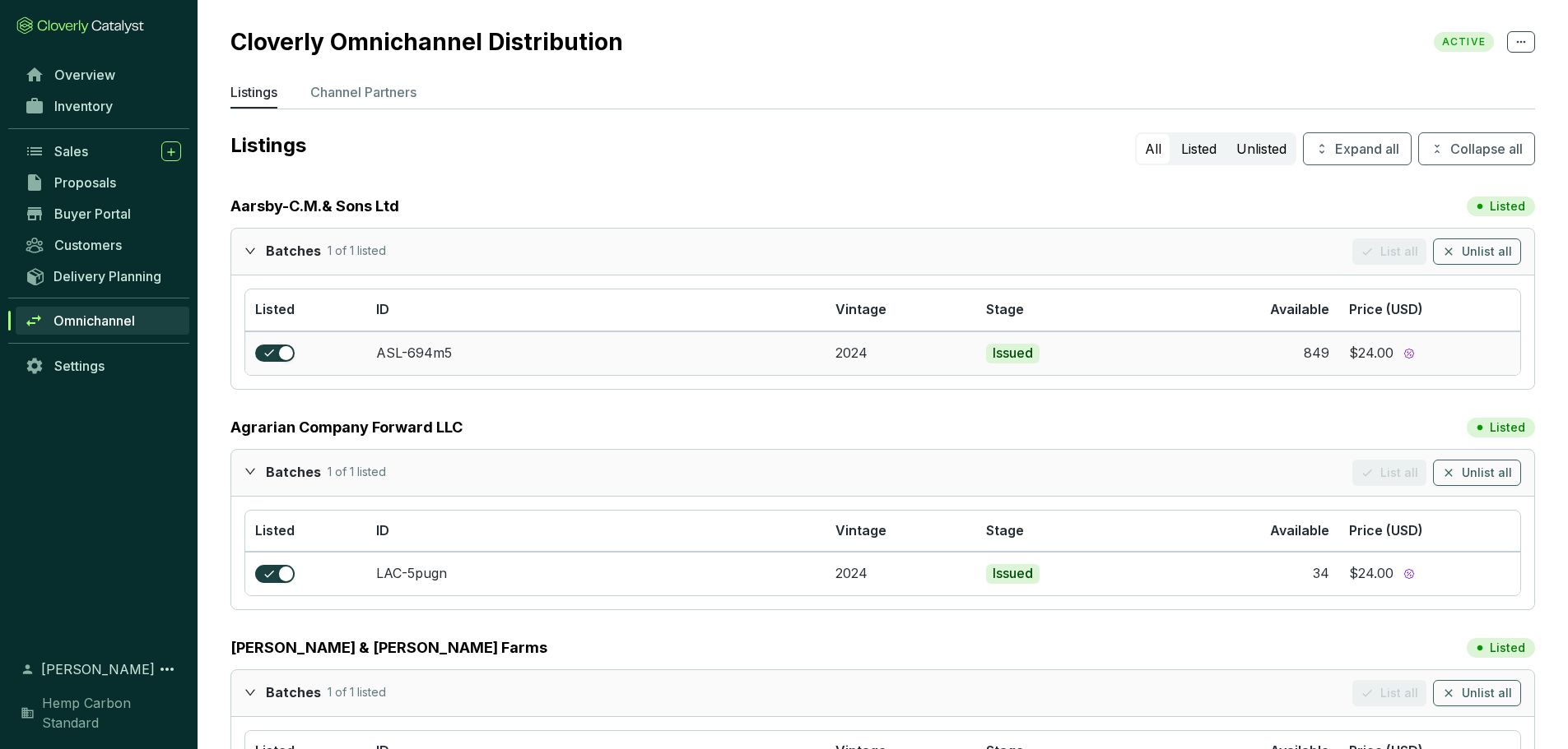
click at [1370, 344] on section "$24.00" at bounding box center [1430, 353] width 162 height 18
click at [1411, 351] on icon at bounding box center [1408, 353] width 4 height 4
click at [1353, 354] on section "$24.00" at bounding box center [1430, 353] width 162 height 18
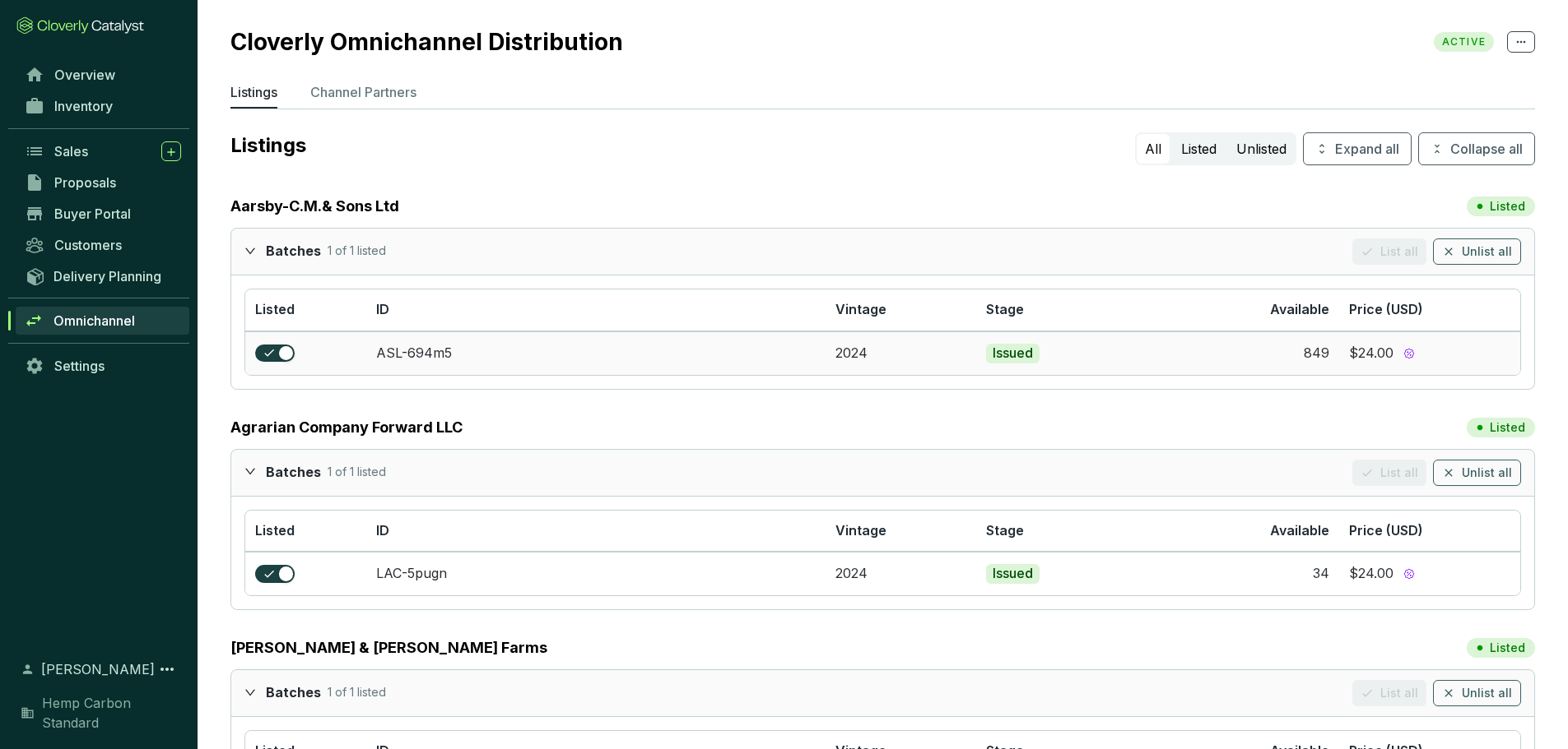
click at [876, 334] on td "2024" at bounding box center [901, 353] width 152 height 44
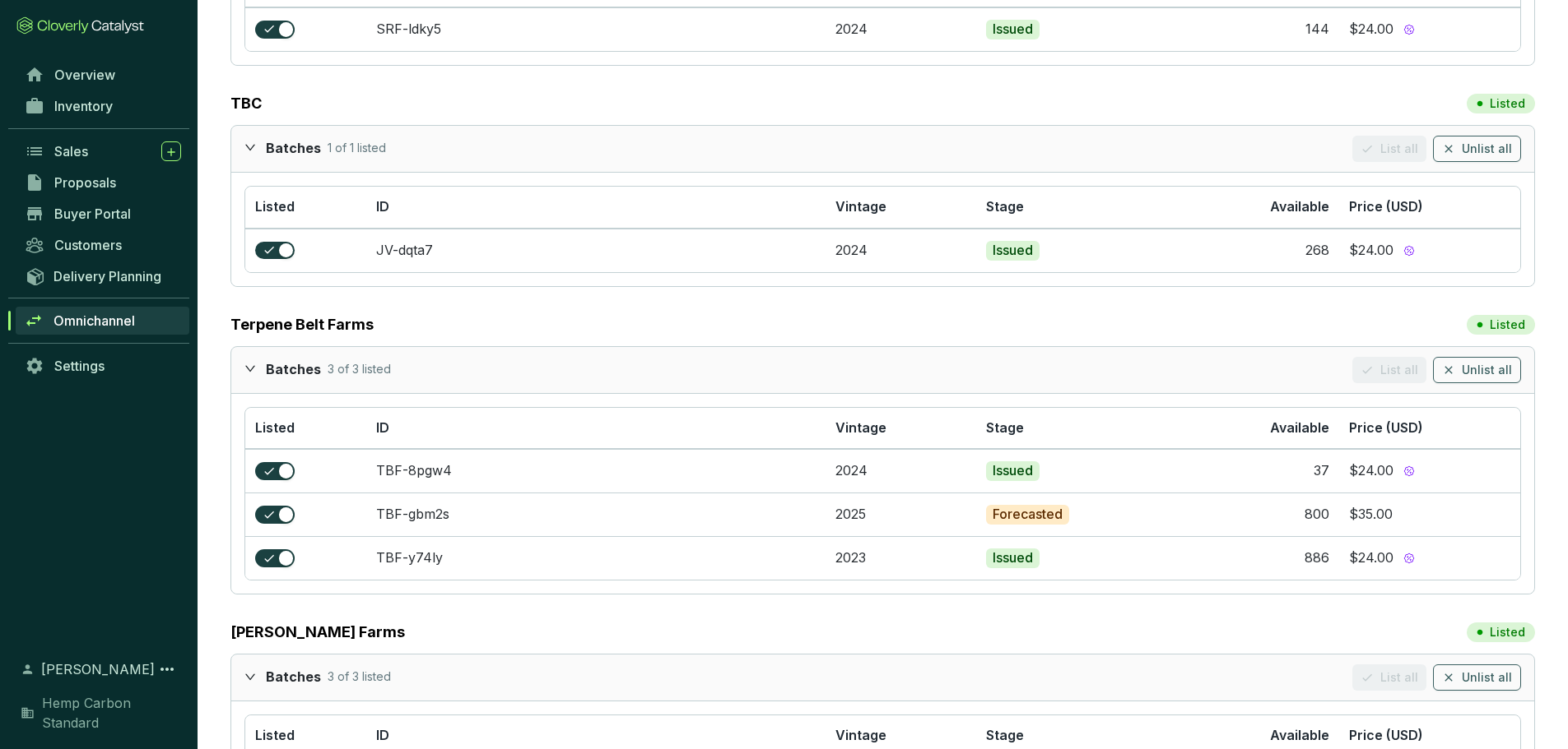
scroll to position [9131, 0]
